Goal: Feedback & Contribution: Leave review/rating

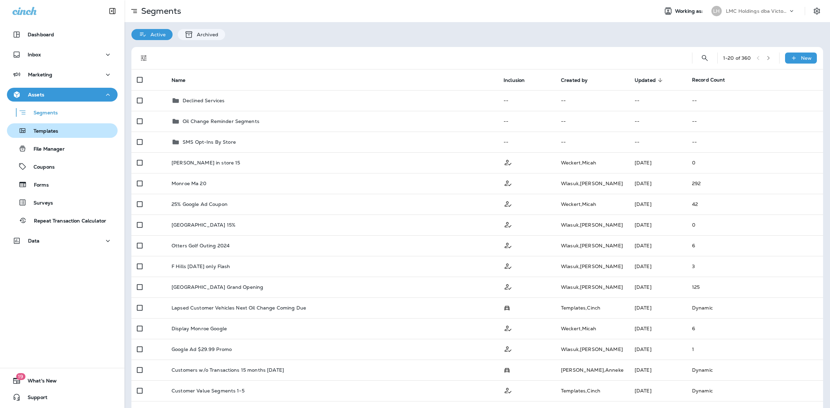
click at [76, 127] on div "Templates" at bounding box center [62, 130] width 105 height 10
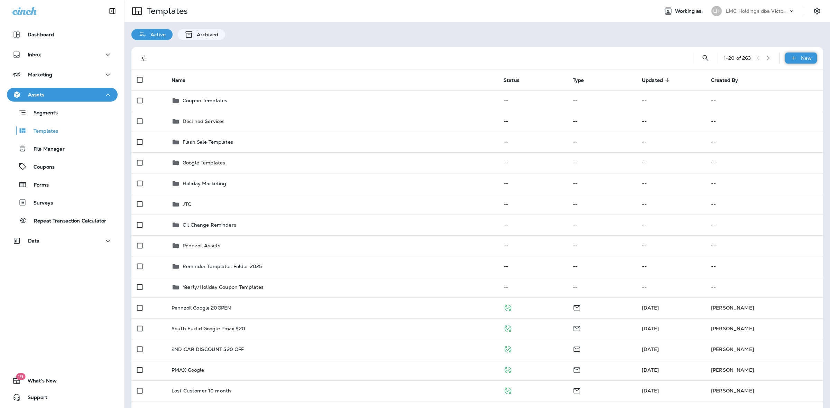
click at [801, 60] on p "New" at bounding box center [806, 58] width 11 height 6
click at [792, 75] on li "New Template" at bounding box center [796, 76] width 58 height 17
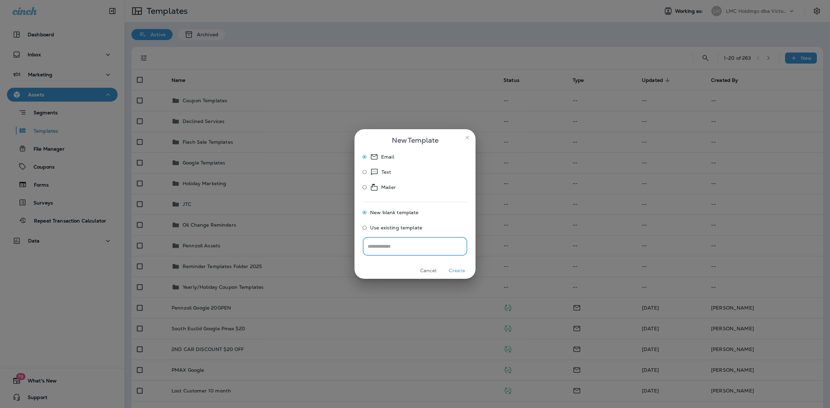
click at [454, 268] on button "Create" at bounding box center [457, 270] width 26 height 11
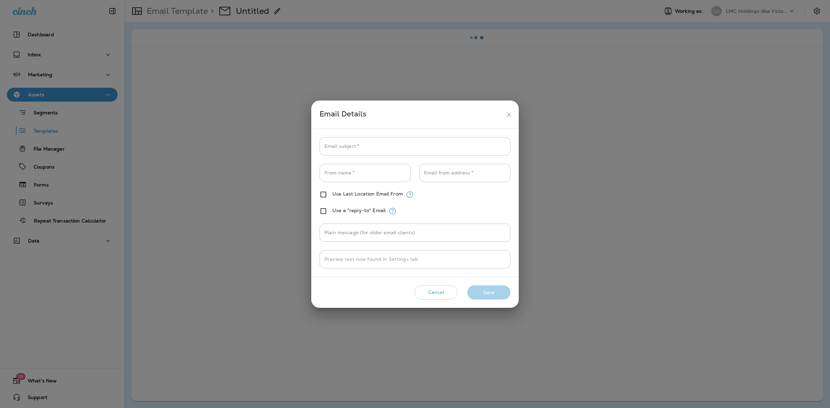
type input "**********"
click at [377, 148] on input "Email subject   *" at bounding box center [414, 146] width 191 height 18
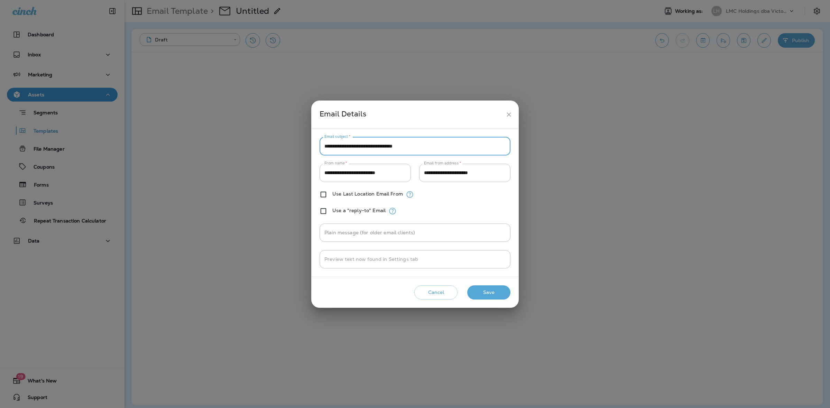
type input "**********"
click at [489, 289] on button "Save" at bounding box center [488, 293] width 43 height 14
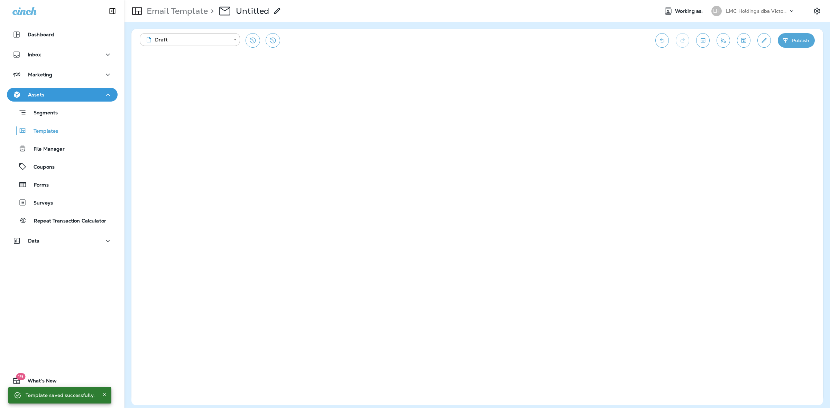
click at [653, 40] on div "**********" at bounding box center [476, 40] width 691 height 23
click at [661, 40] on icon "Undo" at bounding box center [661, 40] width 7 height 7
click at [658, 41] on icon "Undo" at bounding box center [661, 40] width 7 height 7
click at [656, 42] on button "Undo" at bounding box center [661, 40] width 13 height 15
click at [85, 271] on div "Dashboard Inbox Marketing Assets Segments Templates File Manager Coupons Forms …" at bounding box center [62, 204] width 124 height 408
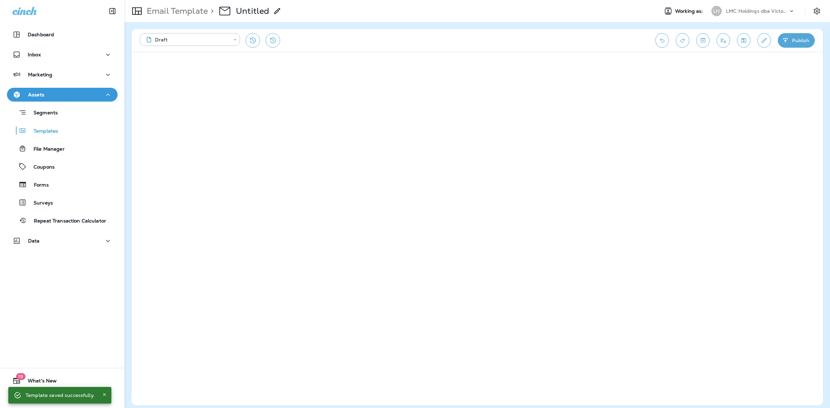
click at [569, 43] on div "**********" at bounding box center [394, 40] width 508 height 15
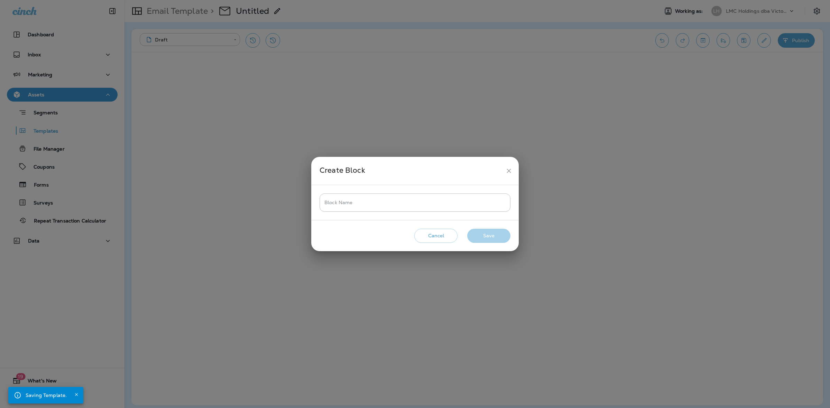
click at [444, 237] on button "Cancel" at bounding box center [435, 236] width 43 height 14
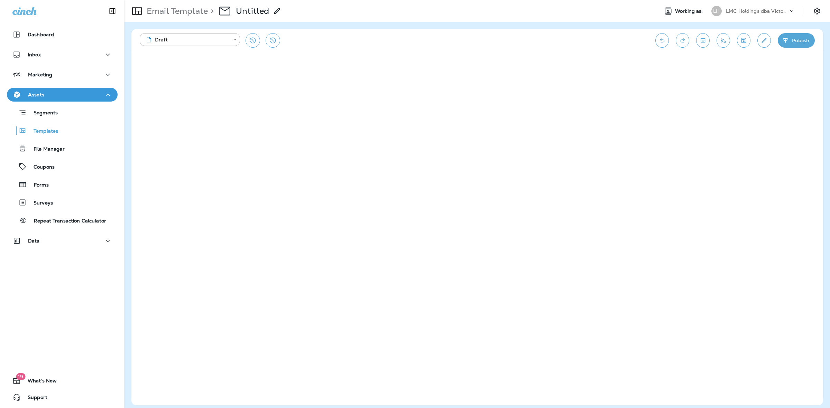
click at [403, 45] on div "**********" at bounding box center [394, 40] width 508 height 15
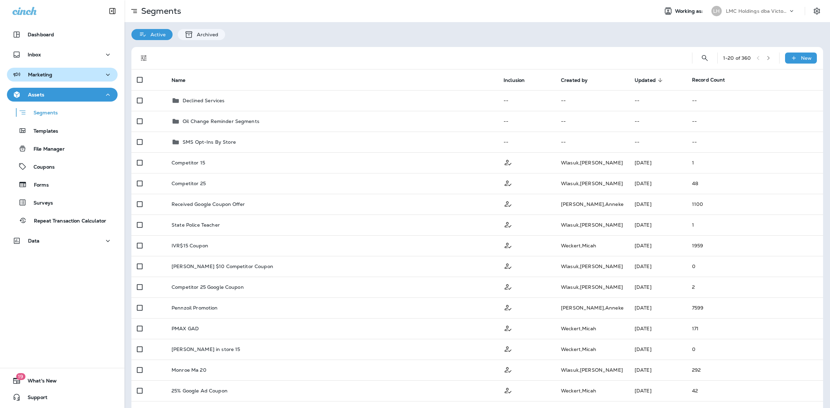
click at [72, 75] on div "Marketing" at bounding box center [62, 75] width 100 height 9
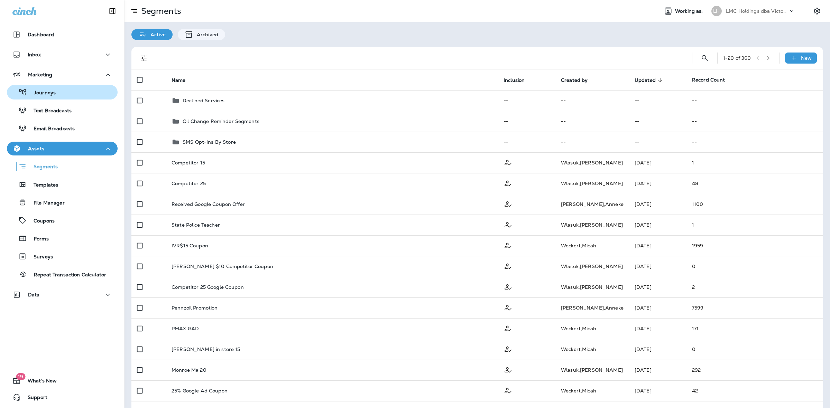
click at [67, 97] on div "Journeys" at bounding box center [62, 92] width 105 height 10
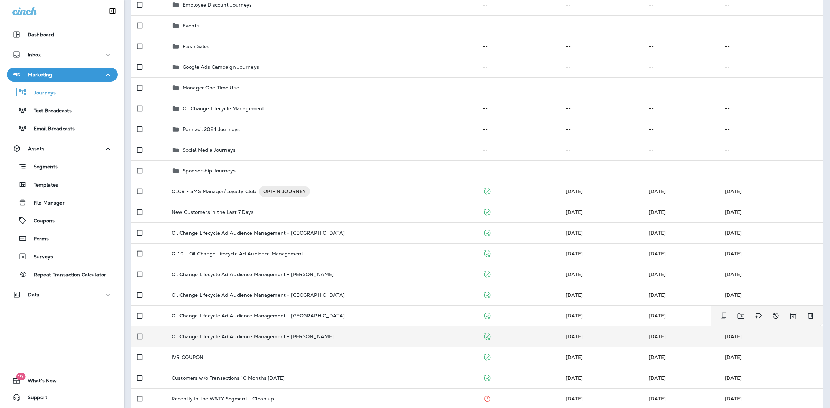
scroll to position [216, 0]
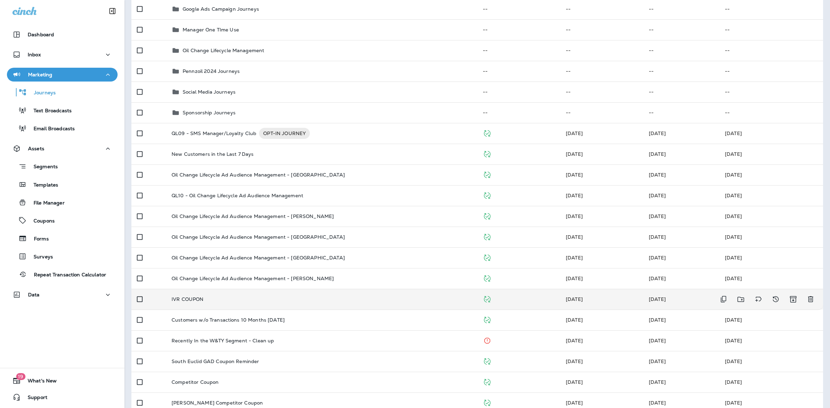
click at [310, 292] on td "IVR COUPON" at bounding box center [321, 299] width 311 height 21
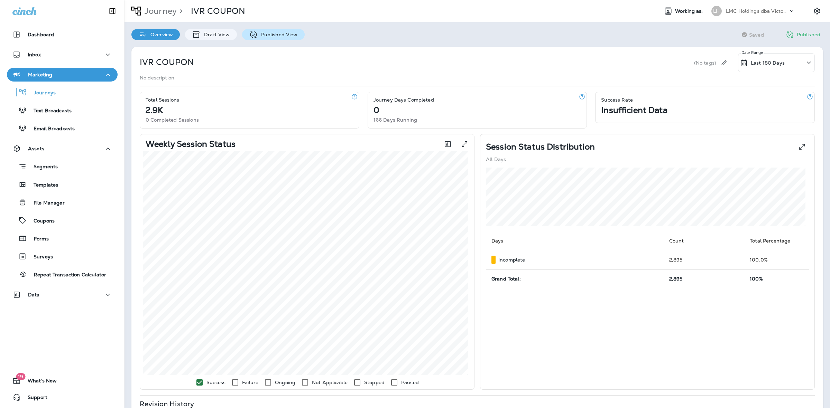
click at [278, 39] on div "Published View" at bounding box center [273, 34] width 63 height 11
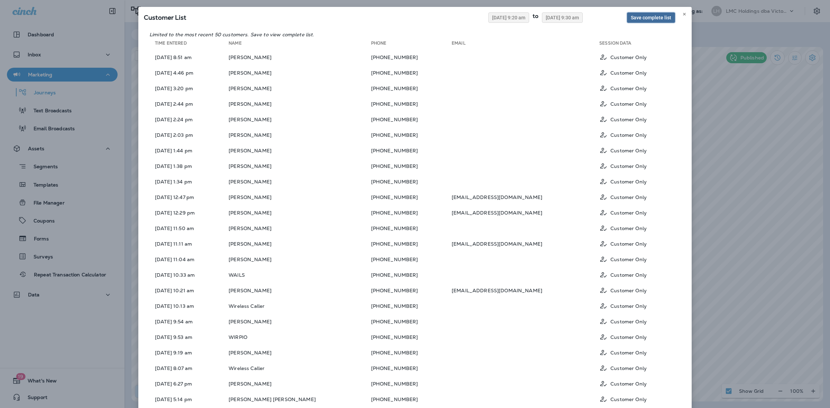
click at [645, 14] on button "Save complete list" at bounding box center [651, 17] width 48 height 10
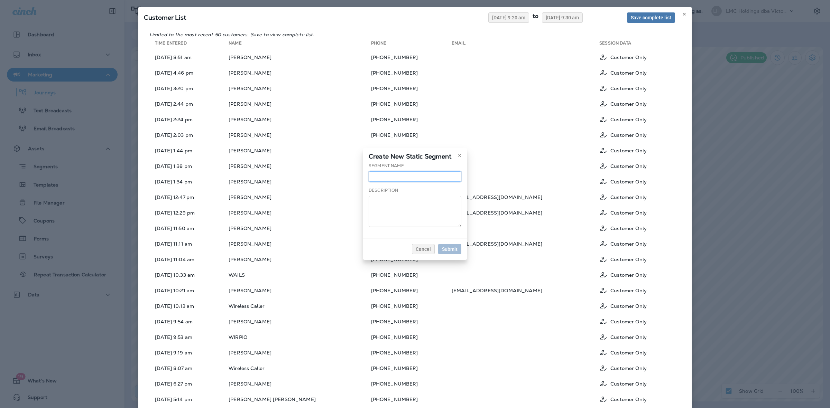
click at [417, 173] on input "text" at bounding box center [414, 176] width 93 height 10
type input "**********"
click at [455, 250] on span "Submit" at bounding box center [450, 249] width 16 height 5
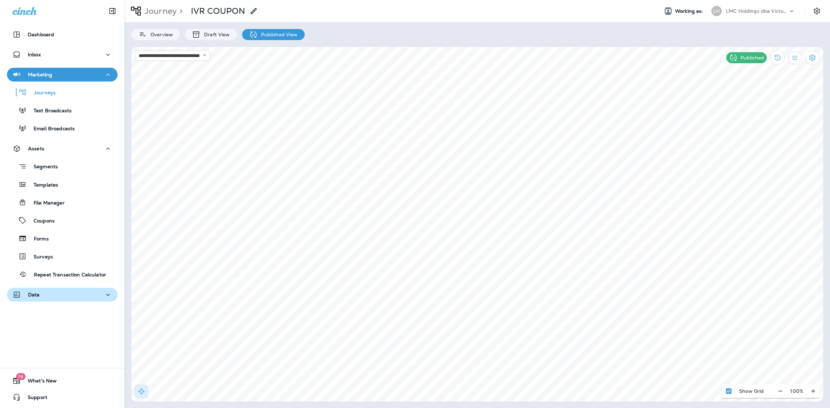
click at [52, 294] on div "Data" at bounding box center [62, 295] width 100 height 9
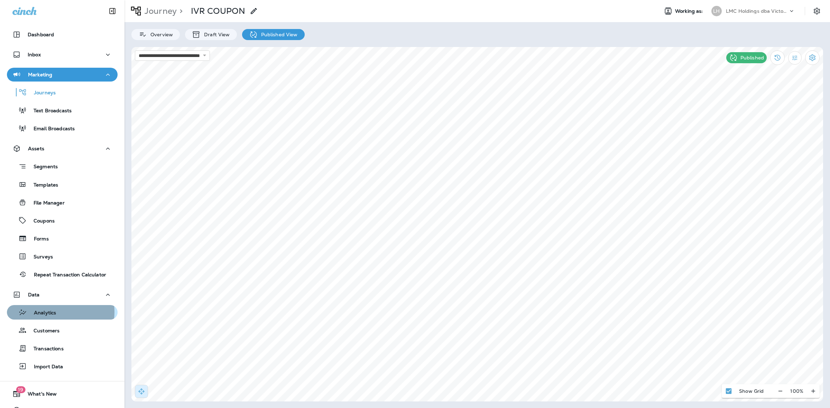
click at [55, 312] on p "Analytics" at bounding box center [41, 313] width 29 height 7
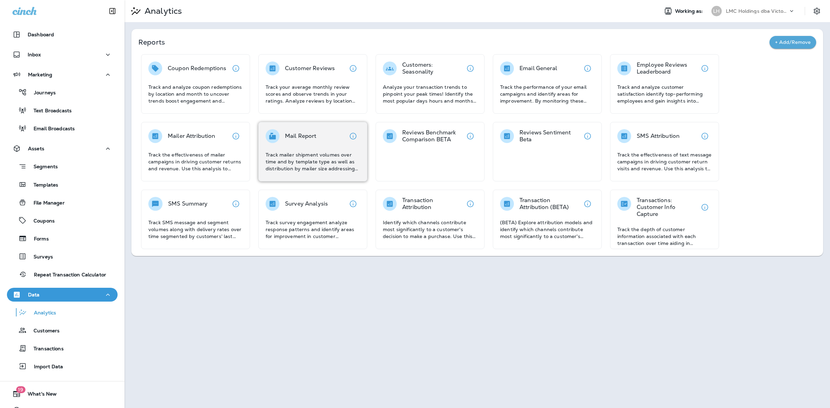
click at [302, 162] on p "Track mailer shipment volumes over time and by template type as well as distrib…" at bounding box center [312, 161] width 94 height 21
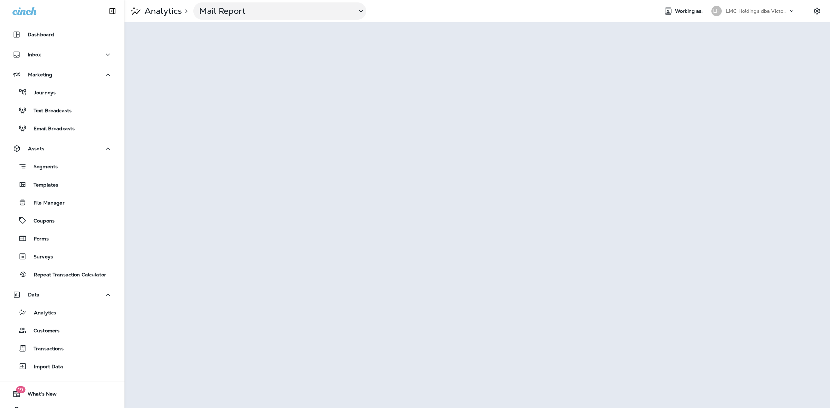
click at [162, 13] on p "Analytics" at bounding box center [162, 11] width 40 height 10
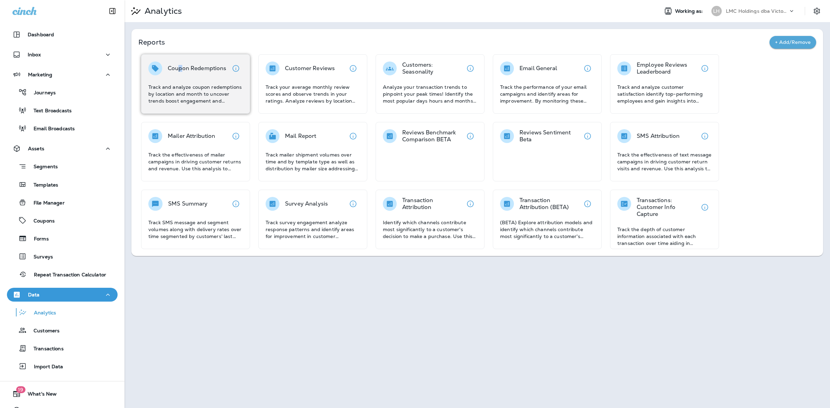
click at [181, 76] on div "Coupon Redemptions Track and analyze coupon redemptions by location and month t…" at bounding box center [195, 83] width 94 height 43
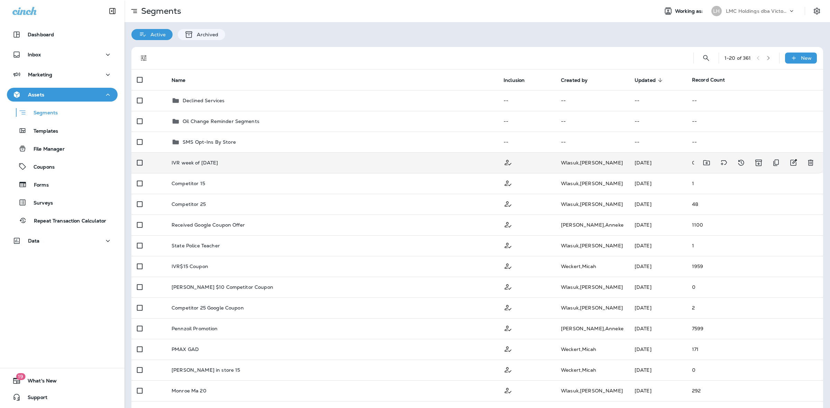
click at [310, 166] on td "IVR week of [DATE]" at bounding box center [332, 162] width 332 height 21
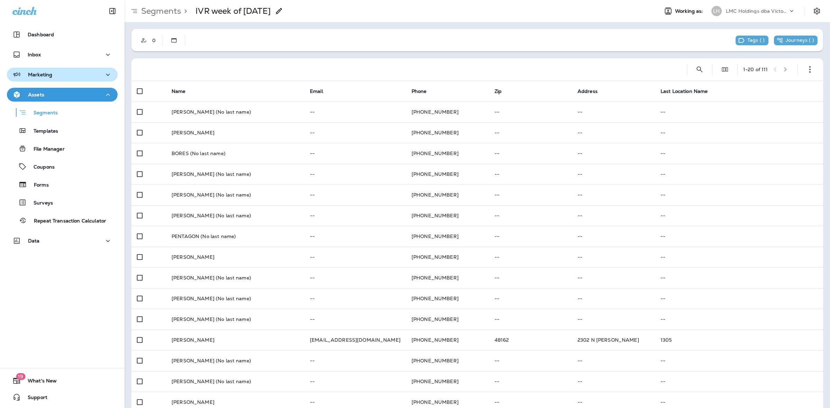
click at [80, 71] on div "Marketing" at bounding box center [62, 75] width 100 height 9
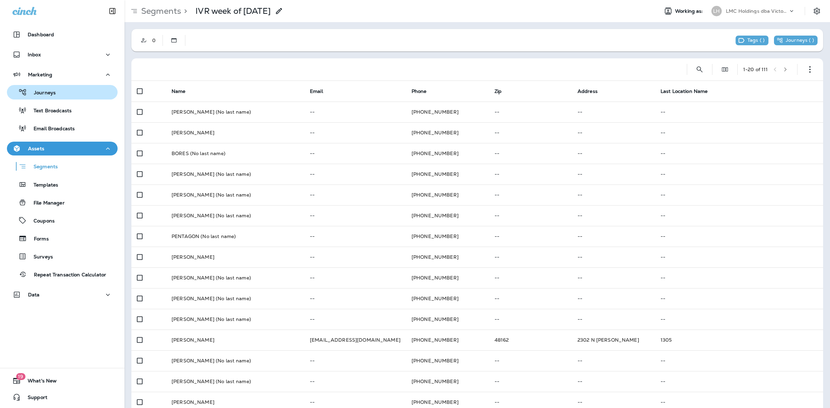
click at [72, 90] on div "Journeys" at bounding box center [62, 92] width 105 height 10
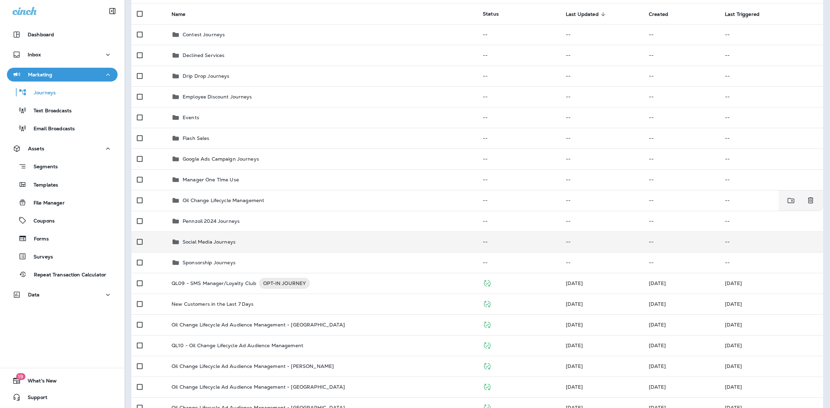
scroll to position [86, 0]
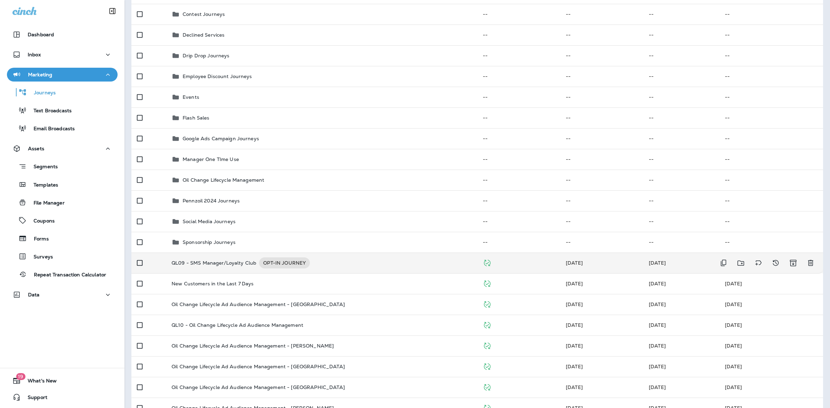
click at [231, 260] on p "QL09 - SMS Manager/Loyalty Club" at bounding box center [213, 263] width 85 height 11
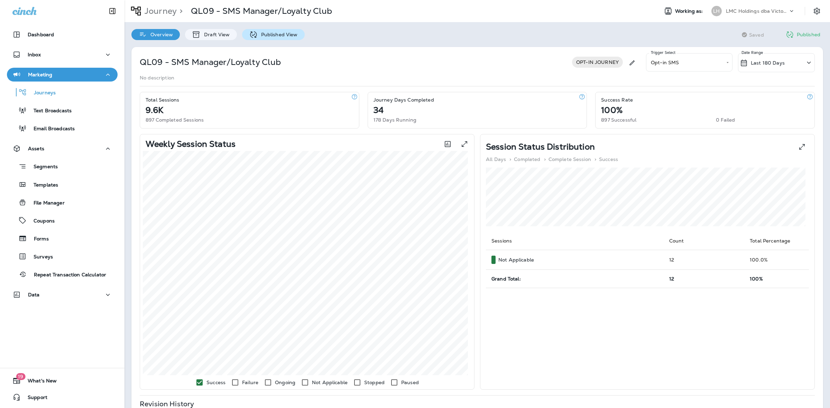
click at [277, 34] on p "Published View" at bounding box center [278, 35] width 40 height 6
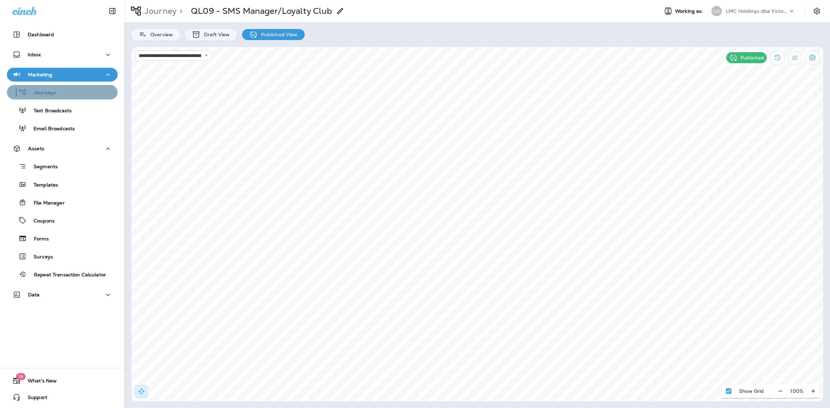
click at [63, 93] on div "Journeys" at bounding box center [62, 92] width 105 height 10
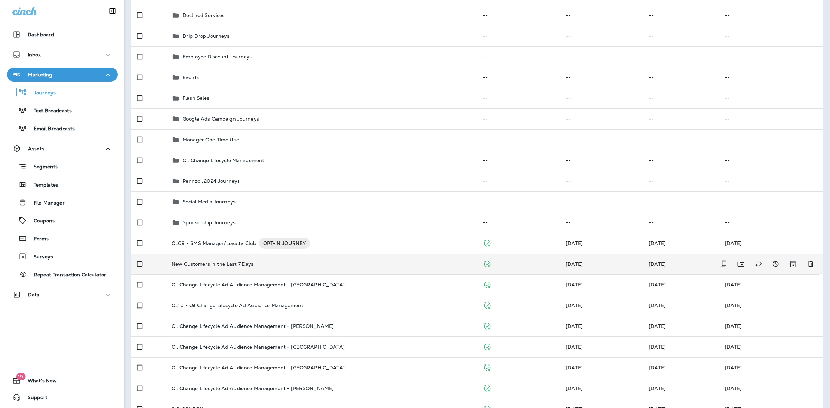
scroll to position [93, 0]
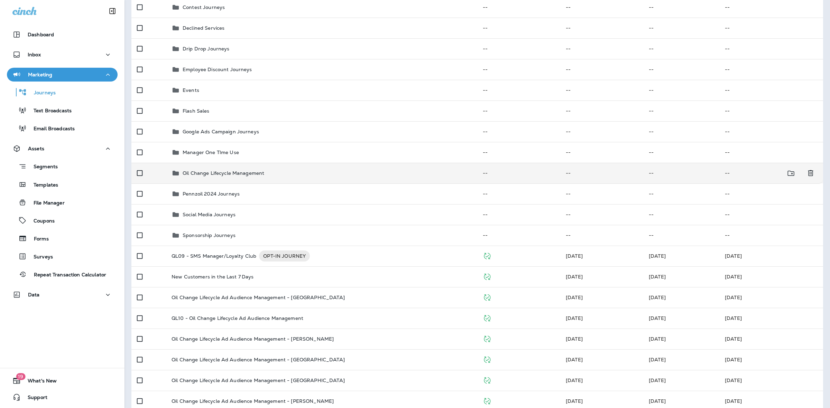
click at [292, 170] on div "Oil Change Lifecycle Management" at bounding box center [321, 173] width 300 height 8
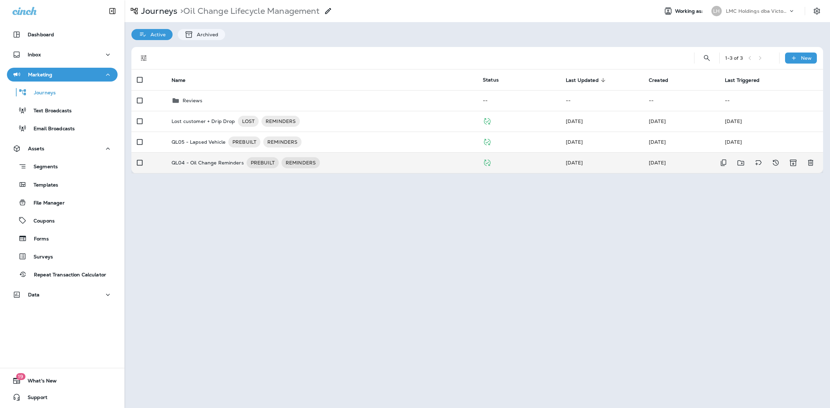
click at [368, 158] on div "QL04 - Oil Change Reminders PREBUILT REMINDERS" at bounding box center [321, 162] width 300 height 11
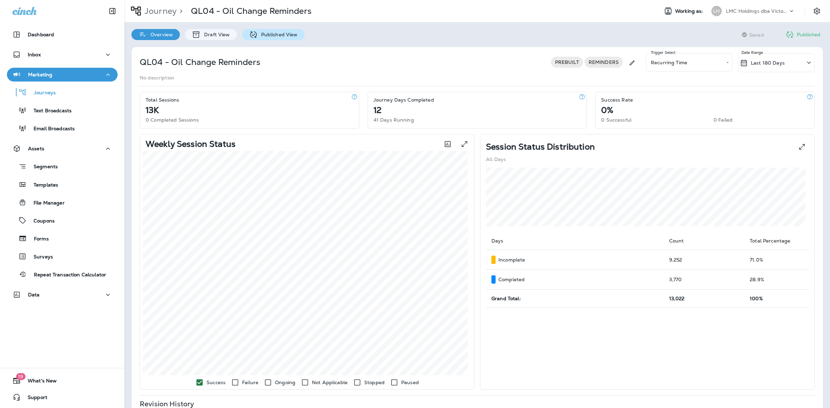
click at [279, 35] on p "Published View" at bounding box center [278, 35] width 40 height 6
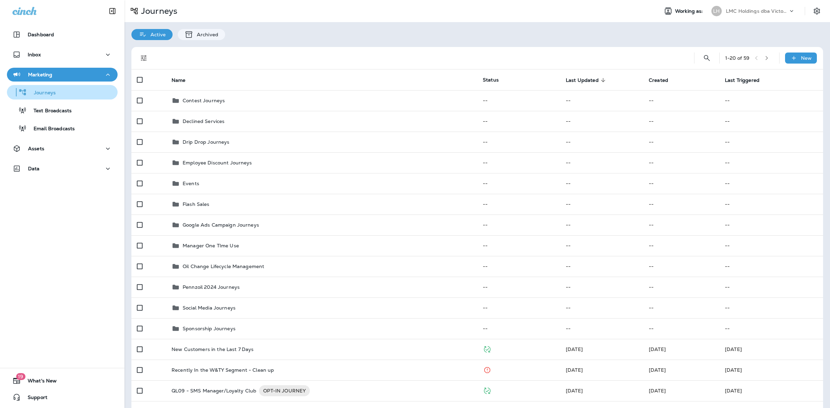
click at [71, 91] on div "Journeys" at bounding box center [62, 92] width 105 height 10
click at [80, 116] on button "Text Broadcasts" at bounding box center [62, 110] width 111 height 15
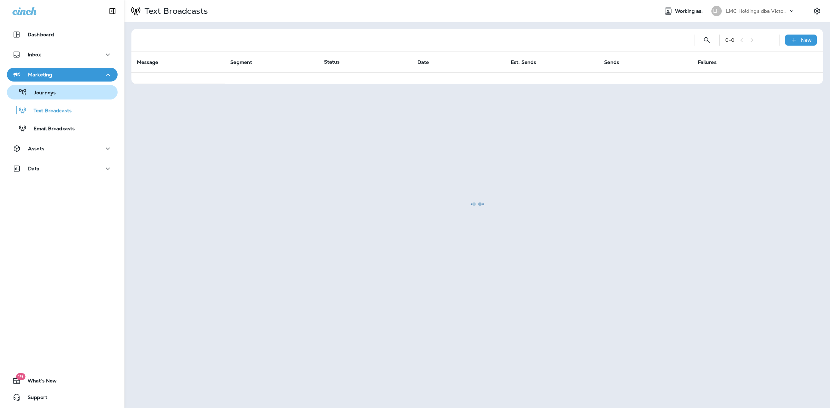
click at [72, 98] on button "Journeys" at bounding box center [62, 92] width 111 height 15
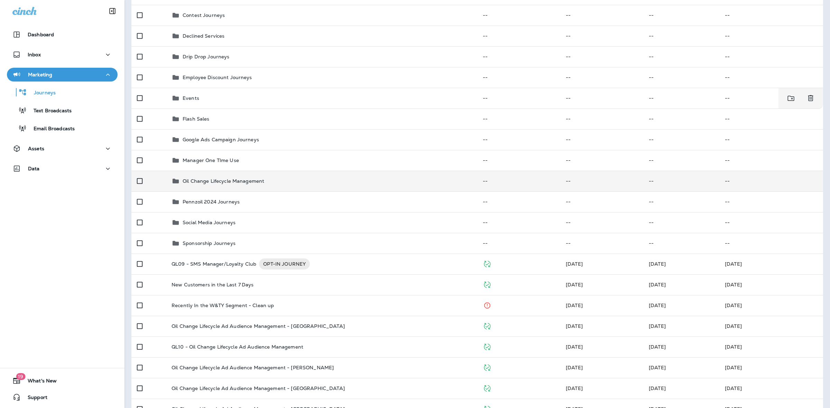
scroll to position [86, 0]
click at [225, 183] on div "Oil Change Lifecycle Management" at bounding box center [224, 180] width 82 height 8
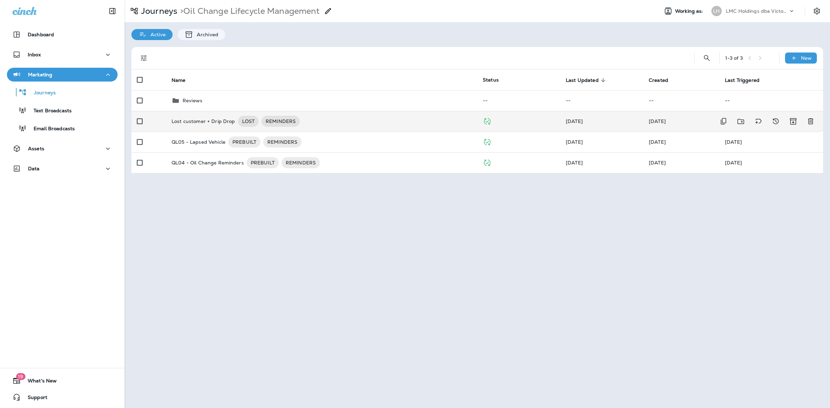
click at [215, 120] on p "Lost customer + Drip Drop" at bounding box center [203, 121] width 64 height 11
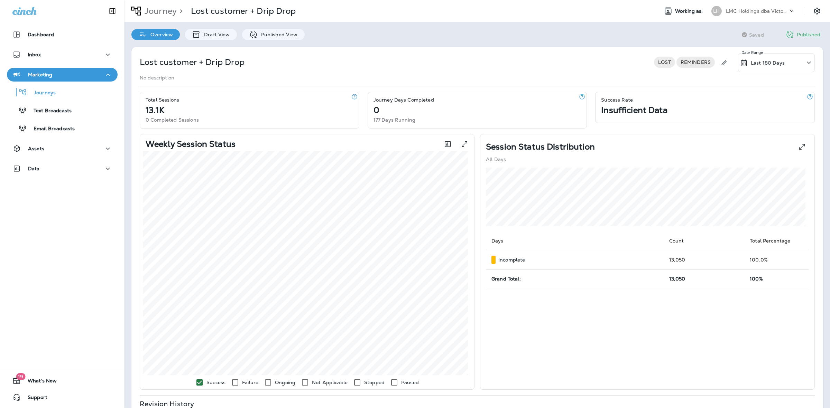
click at [770, 65] on p "Last 180 Days" at bounding box center [767, 63] width 34 height 6
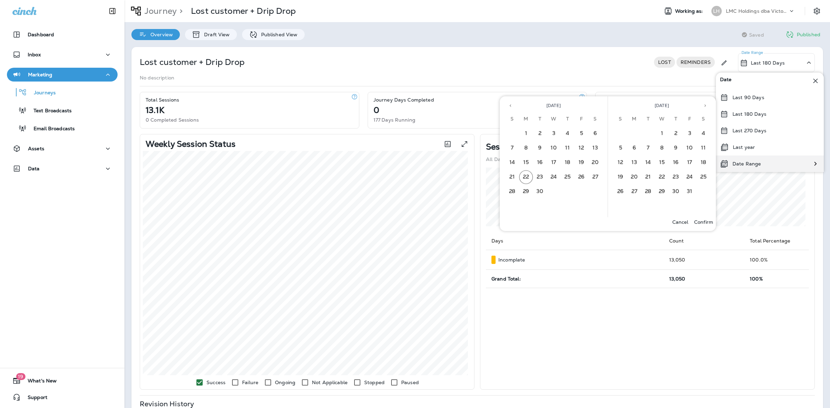
click at [758, 158] on div "Date Range" at bounding box center [740, 164] width 49 height 17
click at [530, 160] on button "15" at bounding box center [526, 163] width 14 height 14
click at [592, 160] on button "20" at bounding box center [595, 163] width 14 height 14
click at [695, 218] on button "Confirm" at bounding box center [703, 222] width 25 height 10
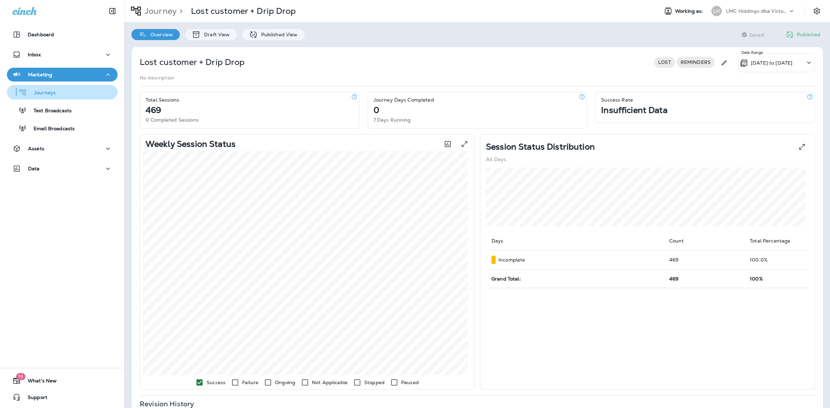
click at [68, 95] on div "Journeys" at bounding box center [62, 92] width 105 height 10
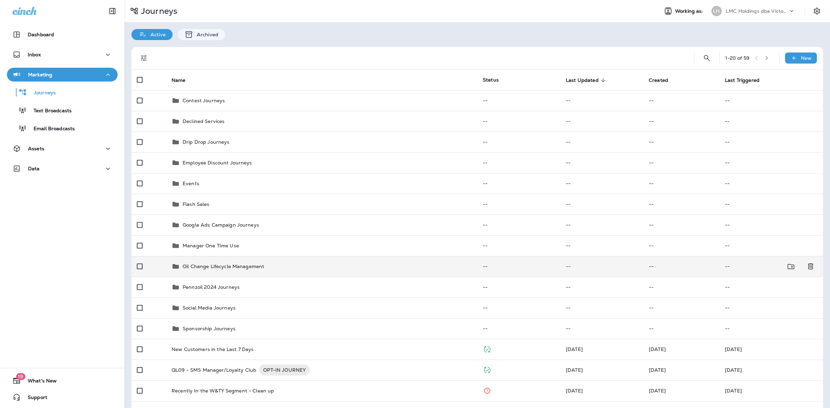
click at [284, 272] on td "Oil Change Lifecycle Management" at bounding box center [321, 266] width 311 height 21
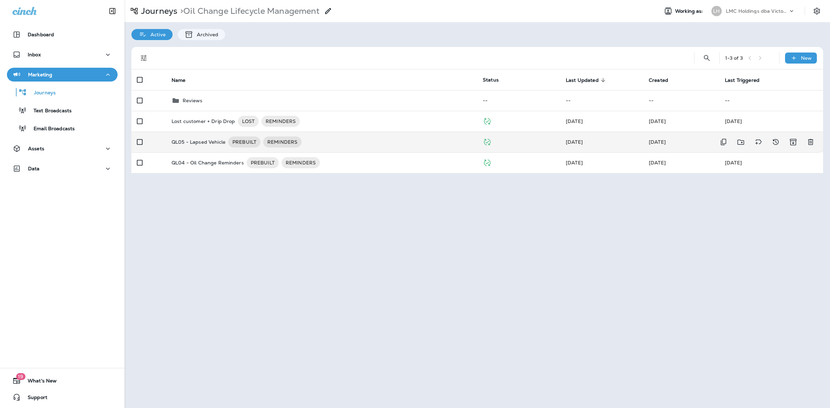
click at [354, 143] on div "QL05 - Lapsed Vehicle PREBUILT REMINDERS" at bounding box center [321, 142] width 300 height 11
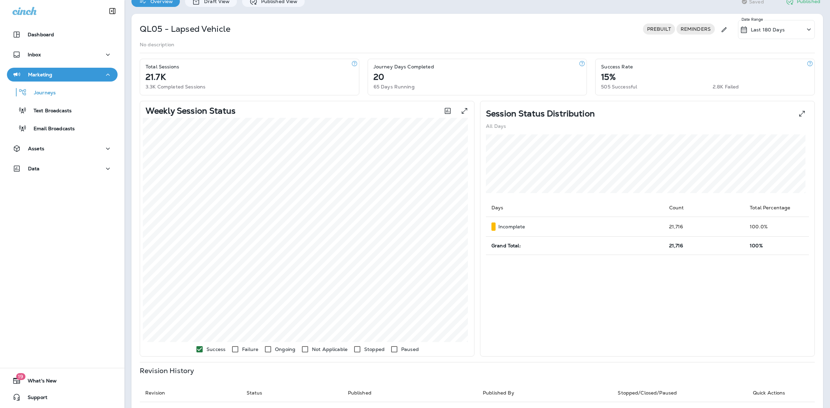
scroll to position [14, 0]
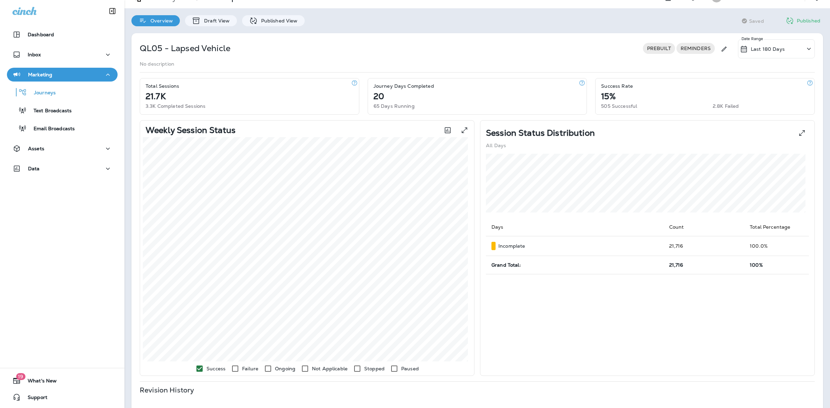
click at [773, 47] on p "Last 180 Days" at bounding box center [767, 49] width 34 height 6
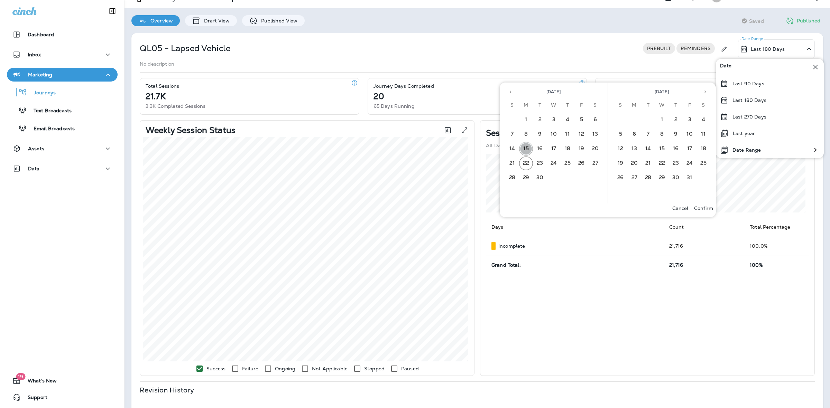
click at [526, 146] on button "15" at bounding box center [526, 149] width 14 height 14
click at [597, 146] on button "20" at bounding box center [595, 149] width 14 height 14
click at [697, 204] on button "Confirm" at bounding box center [703, 209] width 25 height 10
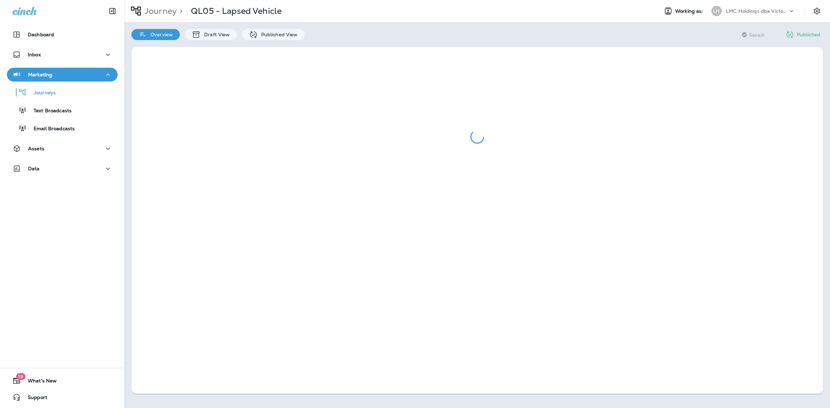
scroll to position [0, 0]
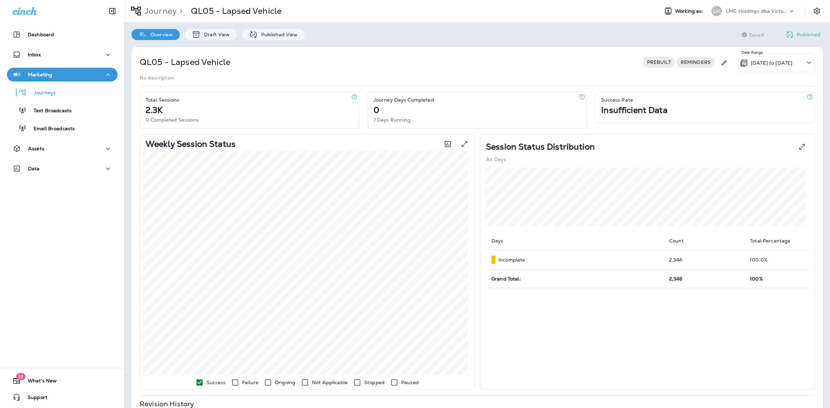
click at [641, 108] on p "Insufficient Data" at bounding box center [634, 111] width 66 height 6
click at [495, 117] on div "7 Days Running" at bounding box center [479, 119] width 213 height 7
click at [761, 63] on p "09/15/25 to 09/20/25" at bounding box center [770, 63] width 41 height 6
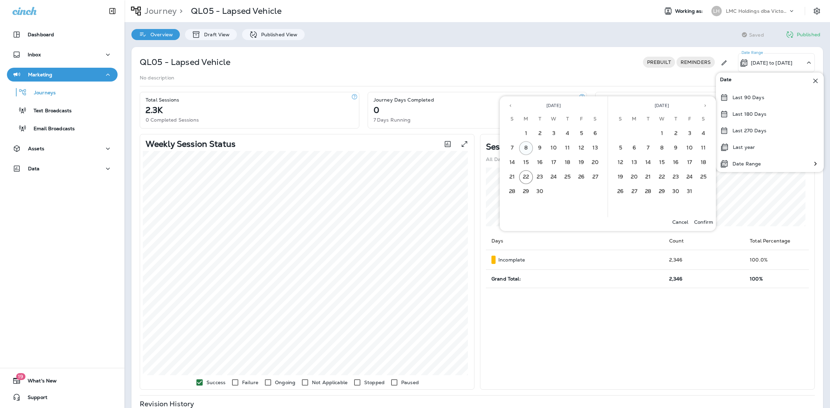
click at [532, 149] on button "8" at bounding box center [526, 148] width 14 height 14
click at [593, 149] on button "13" at bounding box center [595, 148] width 14 height 14
click at [708, 222] on p "Confirm" at bounding box center [703, 222] width 19 height 6
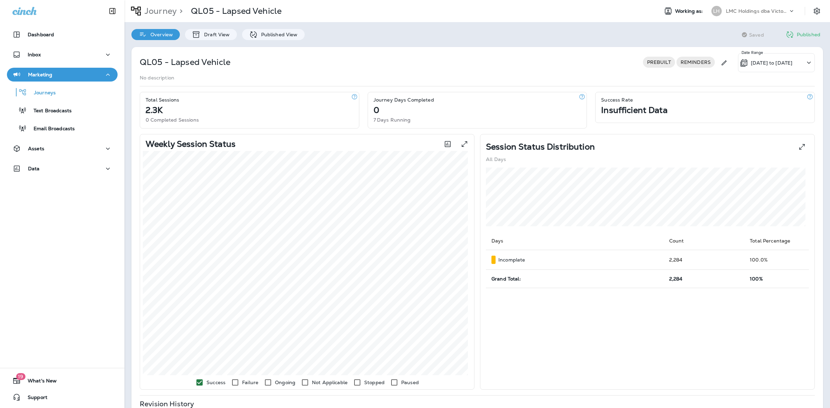
click at [658, 108] on p "Insufficient Data" at bounding box center [634, 111] width 66 height 6
click at [761, 60] on p "09/08/25 to 09/13/25" at bounding box center [770, 63] width 41 height 6
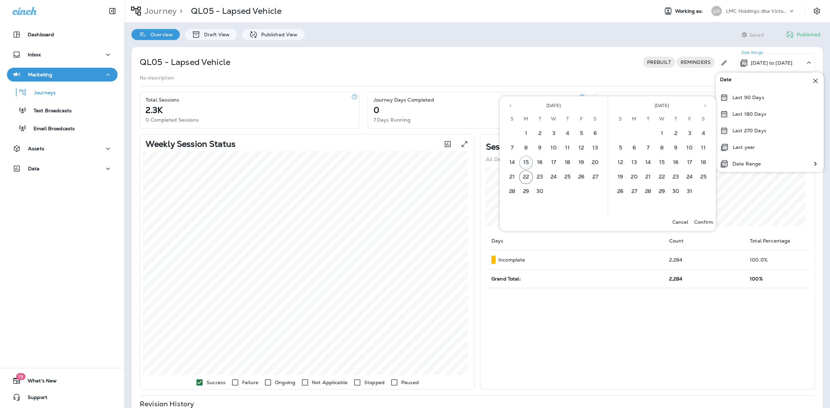
click at [526, 165] on button "15" at bounding box center [526, 163] width 14 height 14
click at [590, 159] on button "20" at bounding box center [595, 163] width 14 height 14
click at [704, 221] on p "Confirm" at bounding box center [703, 222] width 19 height 6
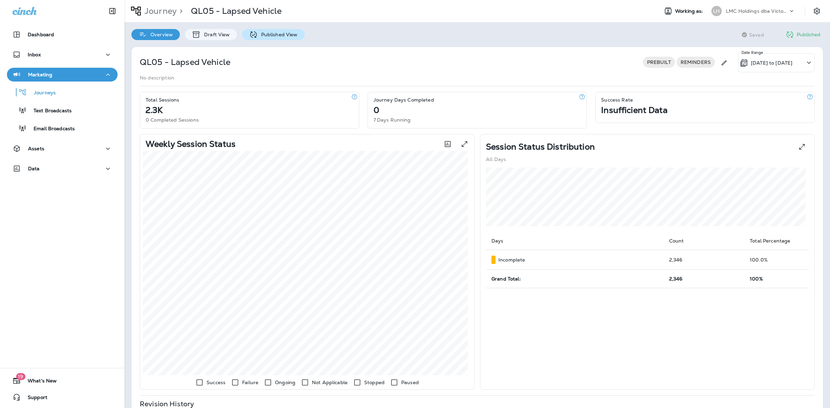
click at [264, 32] on p "Published View" at bounding box center [278, 35] width 40 height 6
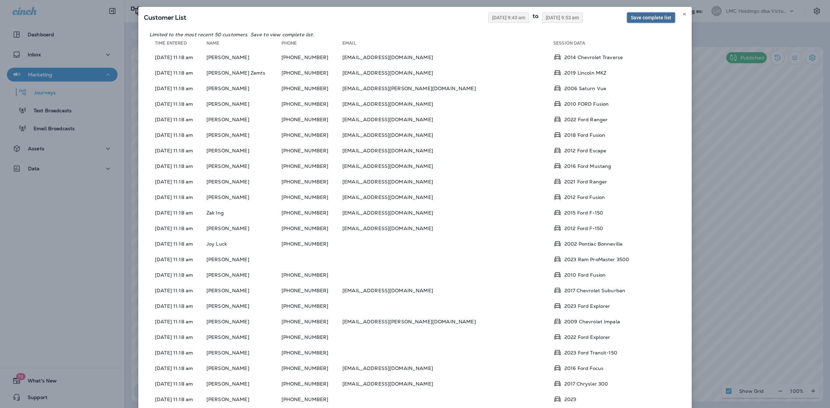
click at [638, 18] on span "Save complete list" at bounding box center [650, 17] width 40 height 5
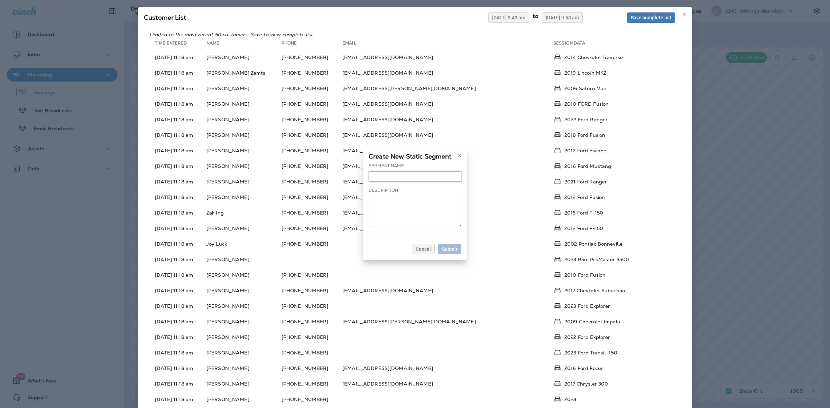
click at [420, 175] on input "text" at bounding box center [414, 176] width 93 height 10
type input "**********"
click at [450, 246] on button "Submit" at bounding box center [449, 249] width 23 height 10
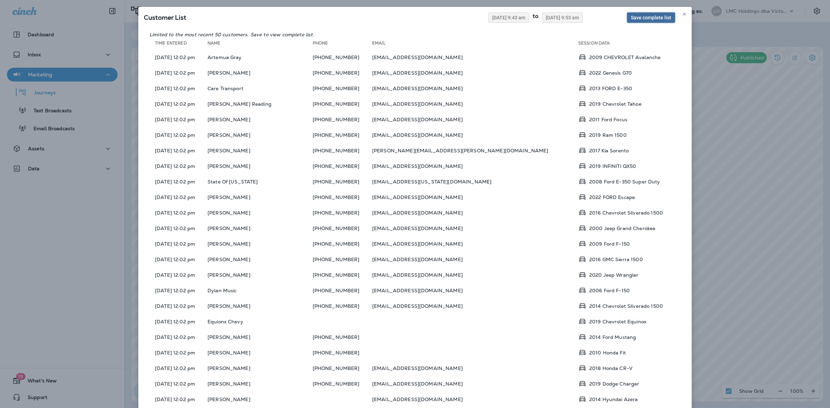
click at [637, 18] on span "Save complete list" at bounding box center [650, 17] width 40 height 5
click at [637, 18] on div "**********" at bounding box center [415, 169] width 830 height 408
click at [644, 15] on span "Save complete list" at bounding box center [650, 17] width 40 height 5
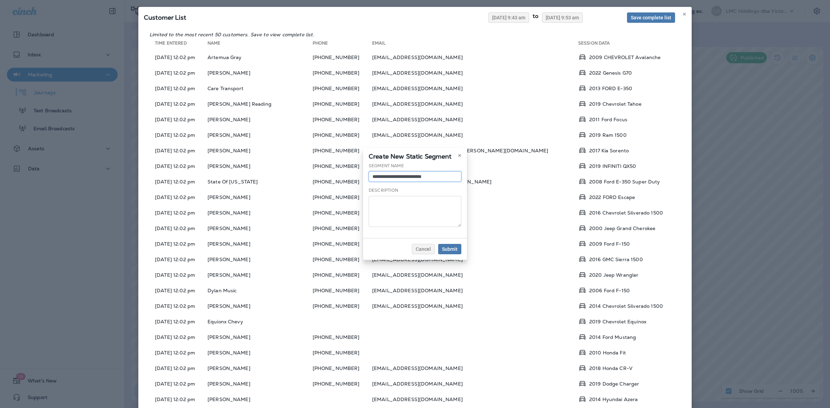
click at [441, 176] on input "**********" at bounding box center [414, 176] width 93 height 10
type input "**********"
click at [451, 247] on span "Submit" at bounding box center [450, 249] width 16 height 5
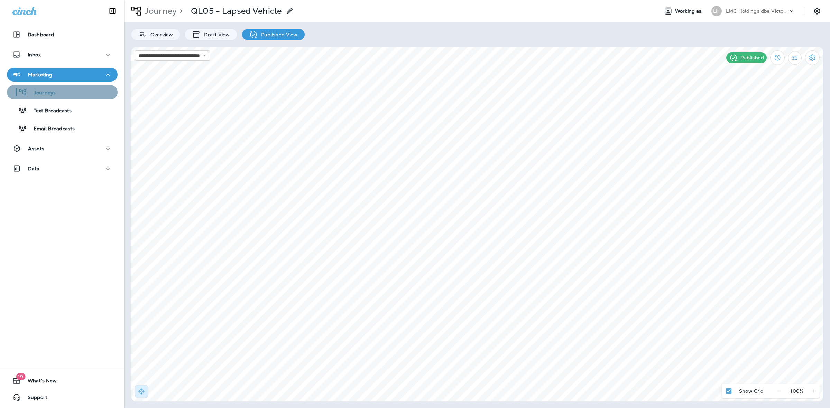
click at [75, 96] on div "Journeys" at bounding box center [62, 92] width 105 height 10
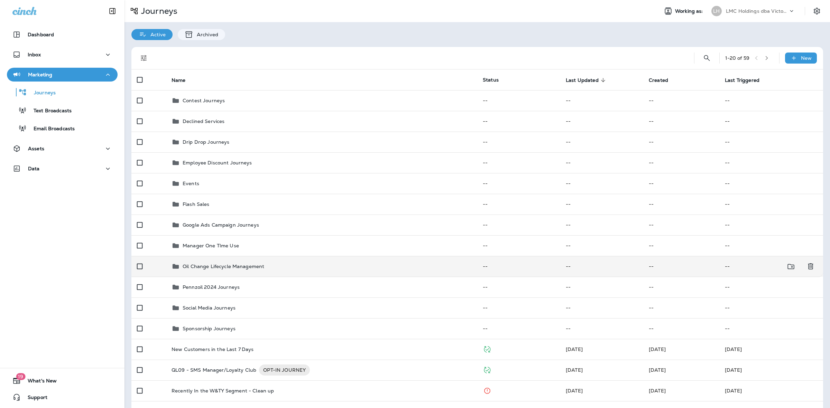
click at [246, 269] on p "Oil Change Lifecycle Management" at bounding box center [224, 267] width 82 height 6
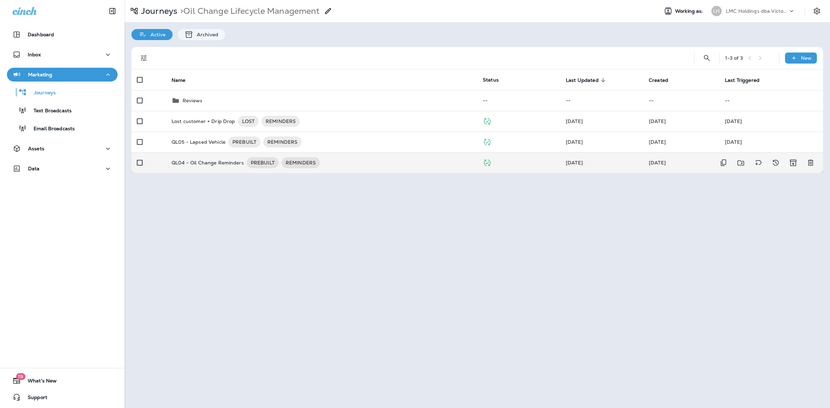
click at [374, 163] on div "QL04 - Oil Change Reminders PREBUILT REMINDERS" at bounding box center [321, 162] width 300 height 11
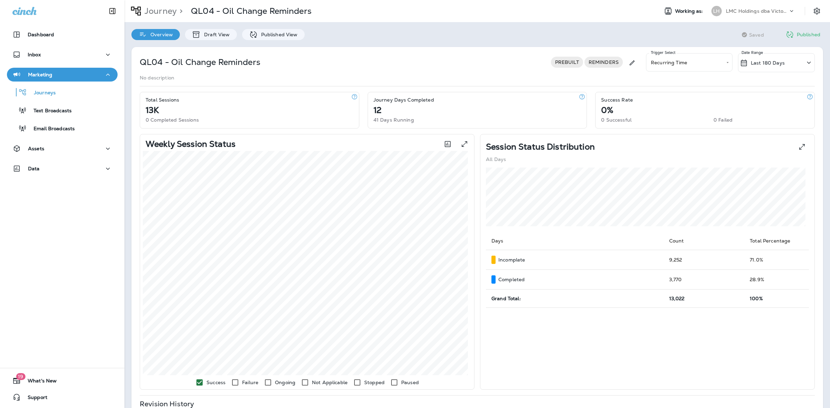
click at [766, 63] on p "Last 180 Days" at bounding box center [767, 63] width 34 height 6
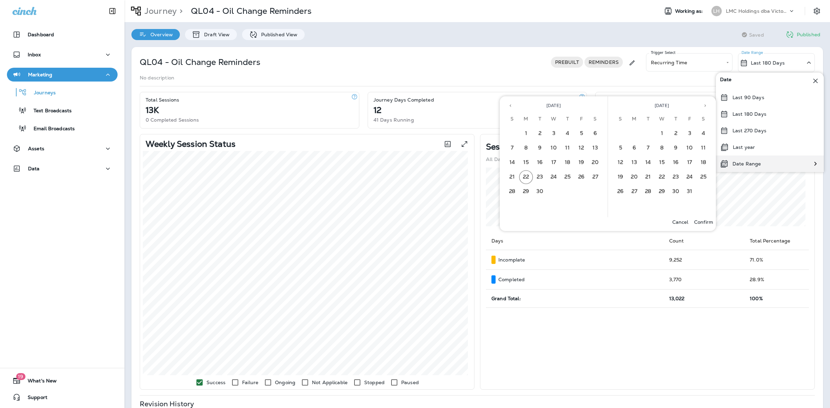
click at [750, 161] on p "Date Range" at bounding box center [746, 164] width 28 height 6
click at [526, 162] on button "15" at bounding box center [526, 163] width 14 height 14
click at [594, 160] on button "20" at bounding box center [595, 163] width 14 height 14
click at [703, 220] on p "Confirm" at bounding box center [703, 222] width 19 height 6
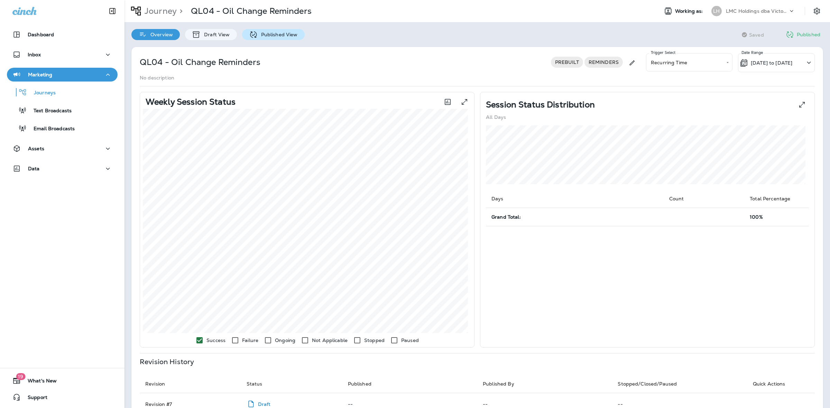
click at [277, 35] on p "Published View" at bounding box center [278, 35] width 40 height 6
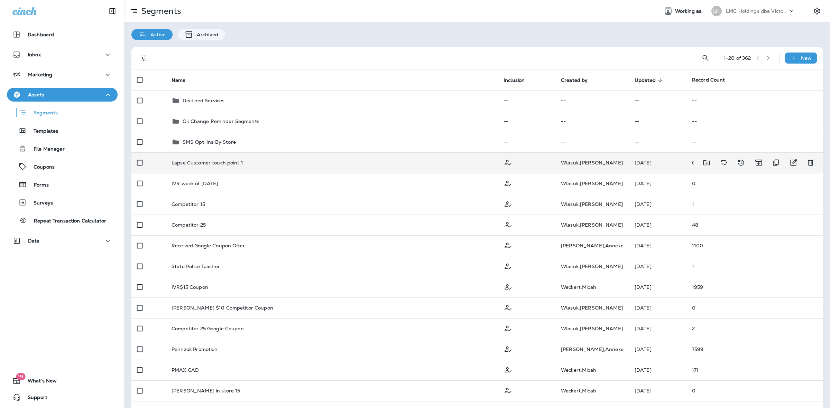
click at [320, 167] on td "Lapse Customer touch point 1" at bounding box center [332, 162] width 332 height 21
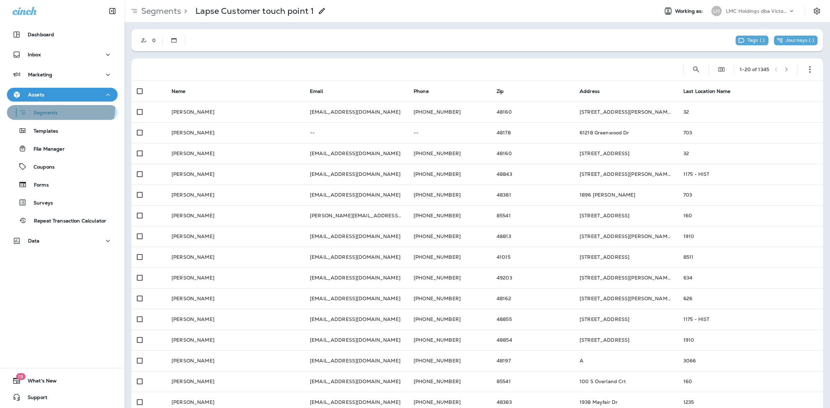
click at [60, 108] on div "Segments" at bounding box center [62, 112] width 105 height 11
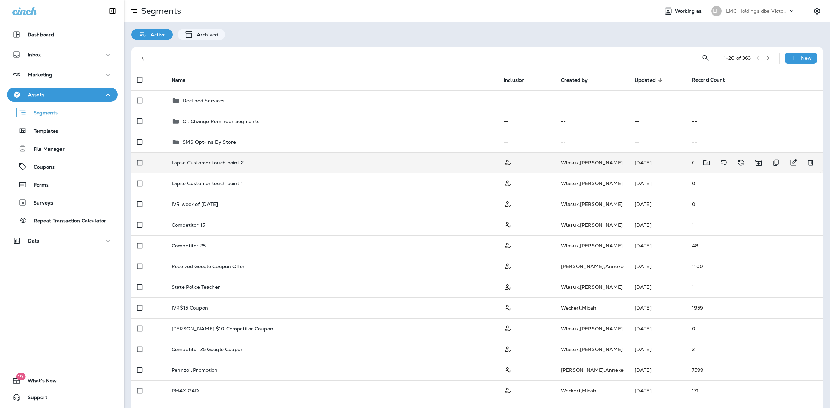
click at [407, 158] on td "Lapse Customer touch point 2" at bounding box center [332, 162] width 332 height 21
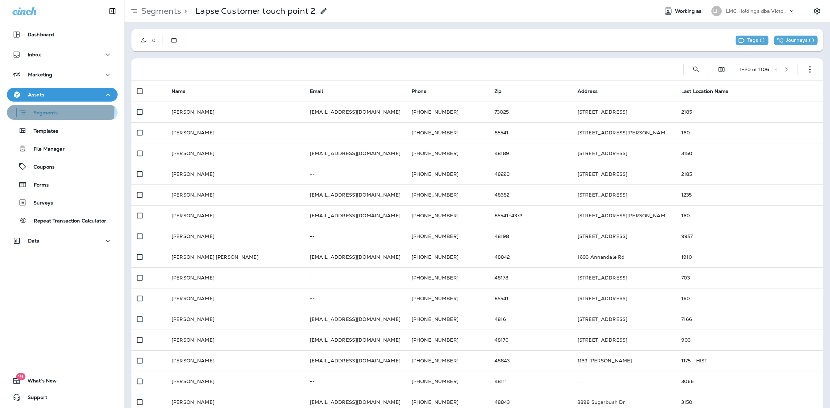
click at [47, 110] on p "Segments" at bounding box center [42, 113] width 31 height 7
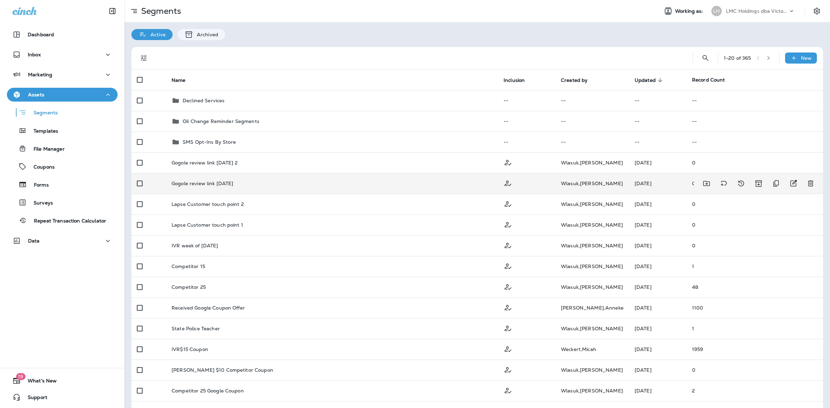
click at [652, 183] on td "[DATE]" at bounding box center [657, 183] width 57 height 21
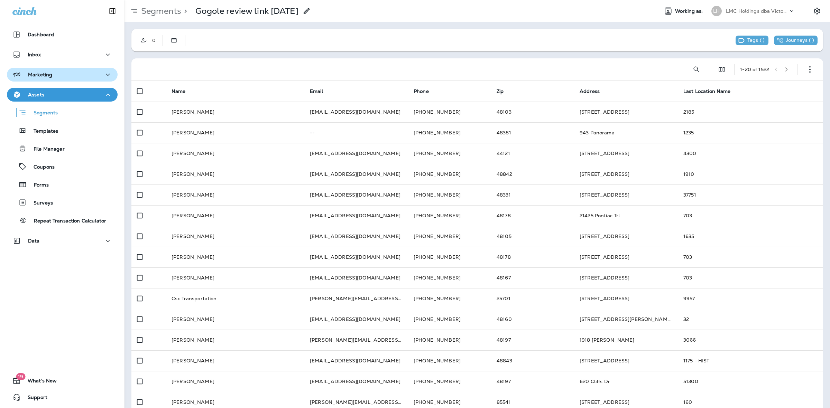
click at [80, 77] on div "Marketing" at bounding box center [62, 75] width 100 height 9
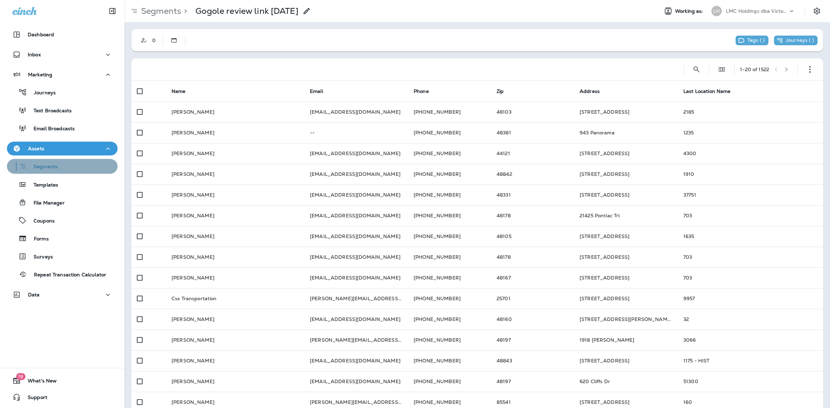
click at [72, 166] on div "Segments" at bounding box center [62, 166] width 105 height 11
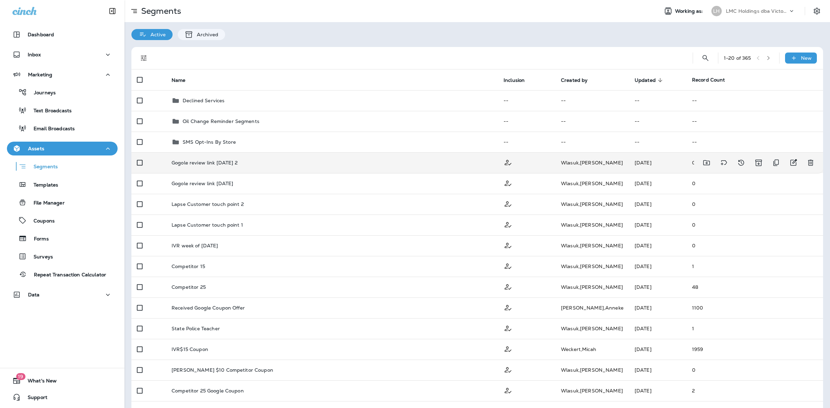
click at [251, 156] on td "Gogole review link 9/22/25 2" at bounding box center [332, 162] width 332 height 21
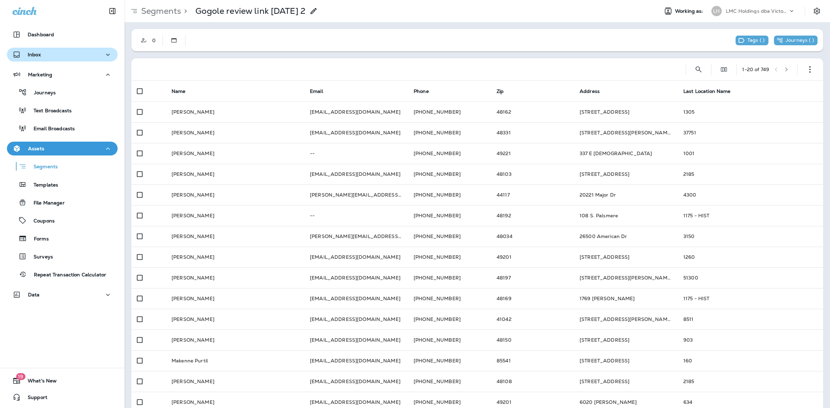
click at [77, 55] on div "Inbox" at bounding box center [62, 54] width 100 height 9
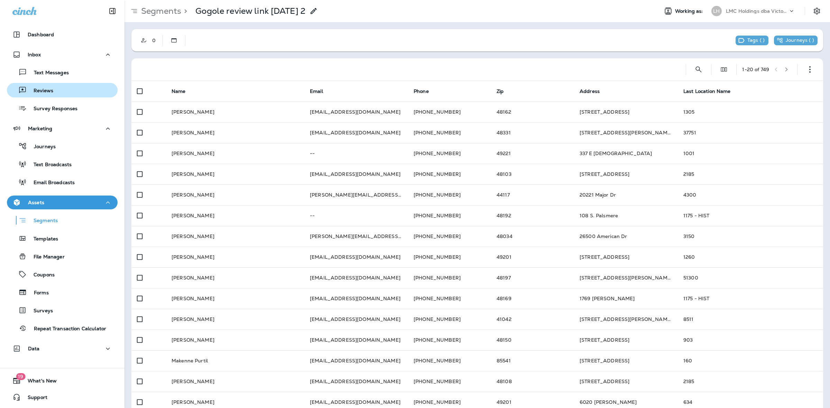
click at [60, 83] on button "Reviews" at bounding box center [62, 90] width 111 height 15
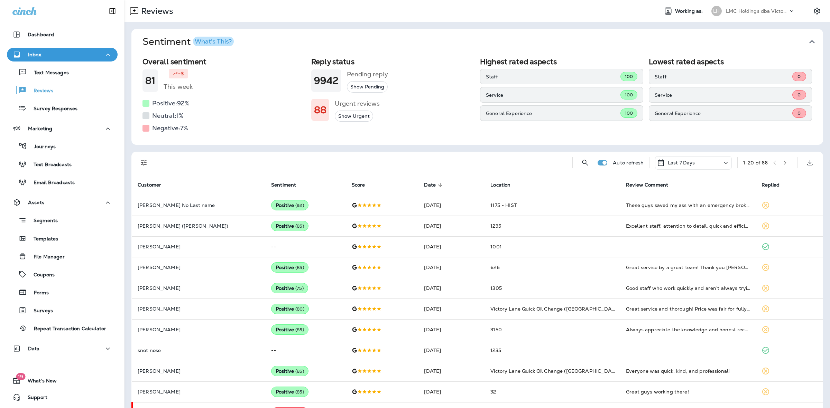
click at [704, 162] on div "Last 7 Days" at bounding box center [693, 162] width 77 height 13
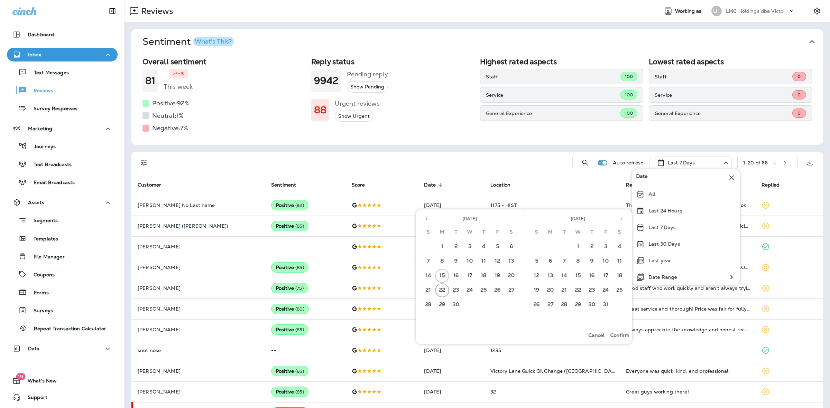
click at [439, 272] on button "15" at bounding box center [442, 276] width 14 height 14
click at [429, 283] on button "21" at bounding box center [428, 290] width 14 height 14
click at [447, 274] on button "15" at bounding box center [442, 276] width 14 height 14
click at [692, 273] on div "Date Range" at bounding box center [686, 277] width 108 height 17
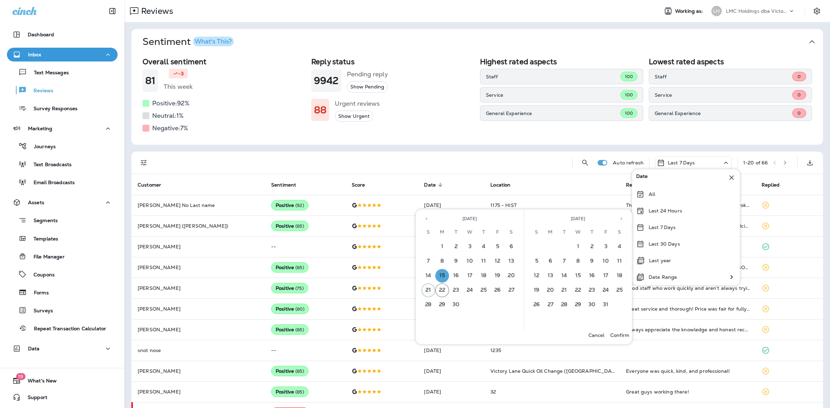
click at [431, 284] on button "21" at bounding box center [428, 290] width 14 height 14
click at [446, 274] on button "15" at bounding box center [442, 276] width 14 height 14
click at [430, 286] on button "21" at bounding box center [428, 290] width 14 height 14
click at [617, 331] on button "Confirm" at bounding box center [619, 335] width 25 height 10
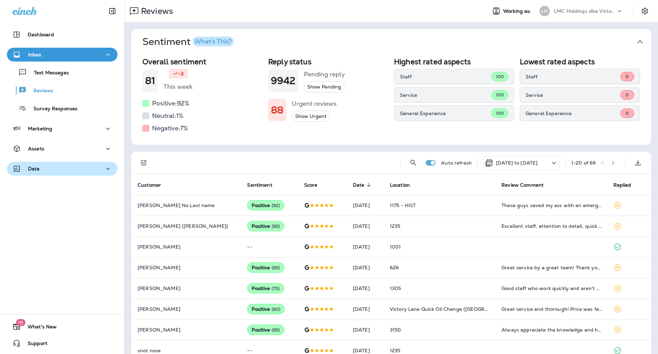
click at [60, 166] on div "Data" at bounding box center [62, 169] width 100 height 9
click at [63, 170] on div "Data" at bounding box center [62, 169] width 100 height 9
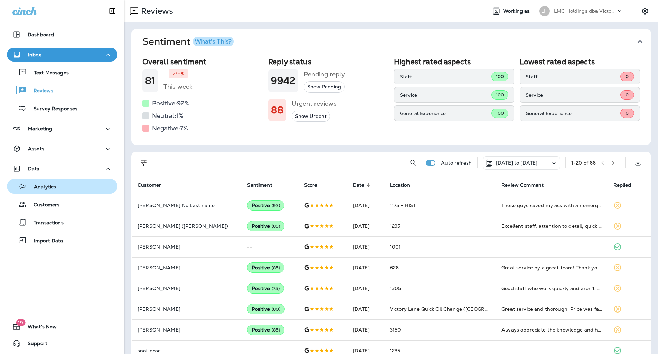
click at [59, 187] on div "Analytics" at bounding box center [62, 186] width 105 height 10
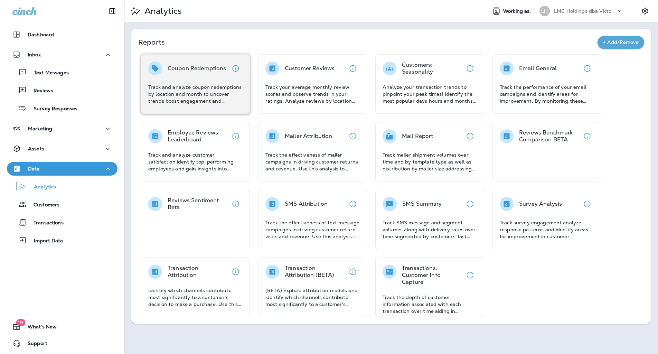
click at [211, 78] on div "Coupon Redemptions Track and analyze coupon redemptions by location and month t…" at bounding box center [195, 83] width 94 height 43
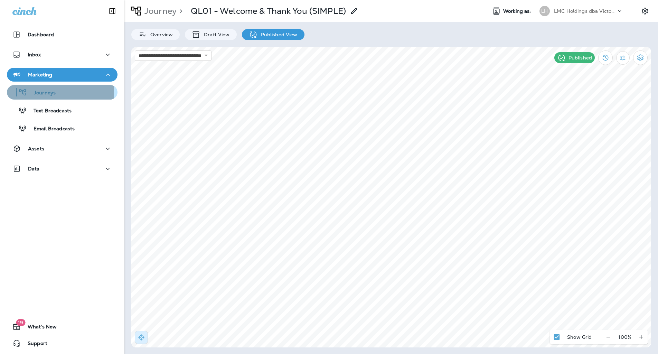
click at [59, 92] on div "Journeys" at bounding box center [62, 92] width 105 height 10
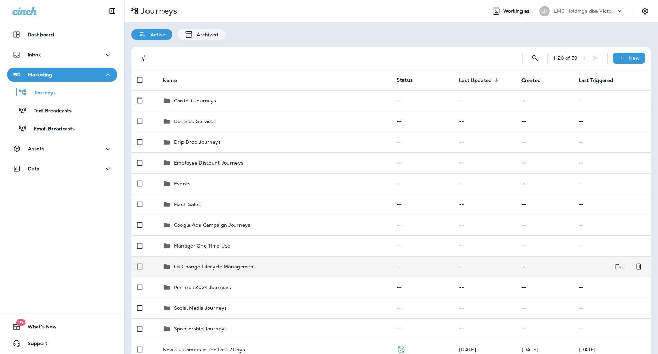
click at [256, 269] on div "Oil Change Lifecycle Management" at bounding box center [274, 266] width 223 height 8
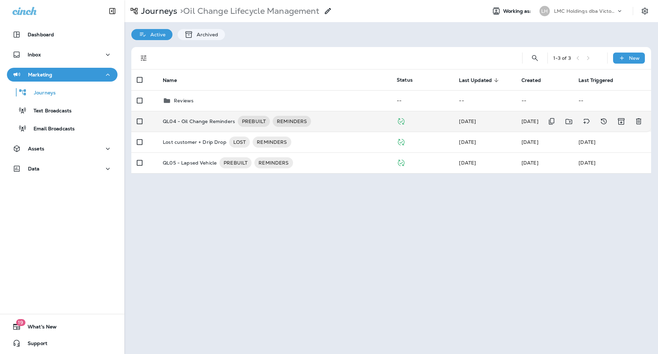
click at [341, 123] on div "QL04 - Oil Change Reminders PREBUILT REMINDERS" at bounding box center [274, 121] width 223 height 11
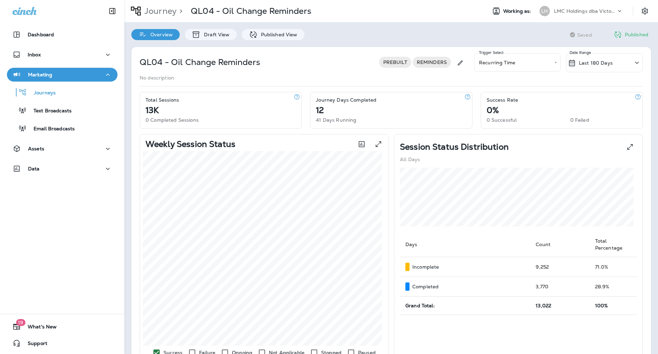
click at [576, 66] on div "Last 180 Days" at bounding box center [590, 63] width 45 height 8
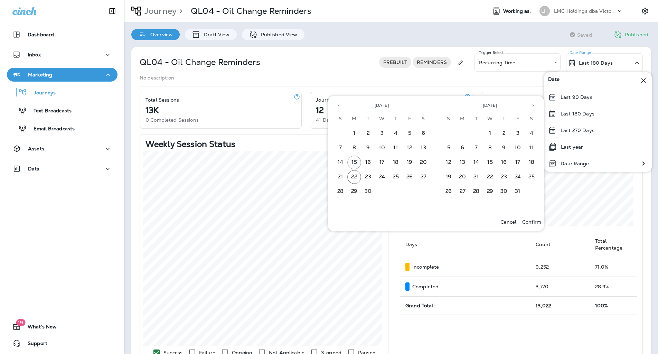
click at [353, 159] on button "15" at bounding box center [354, 163] width 14 height 14
click at [423, 158] on button "20" at bounding box center [424, 163] width 14 height 14
click at [535, 222] on p "Confirm" at bounding box center [531, 222] width 19 height 6
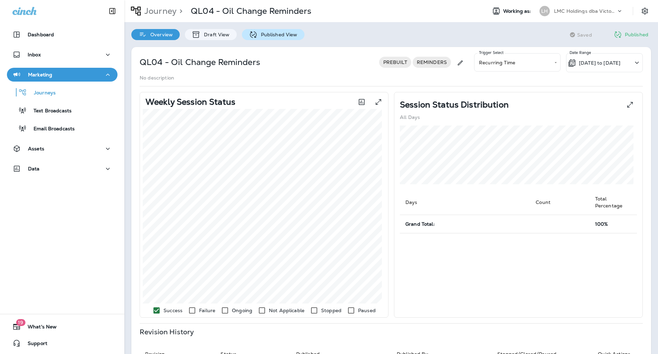
click at [271, 33] on p "Published View" at bounding box center [278, 35] width 40 height 6
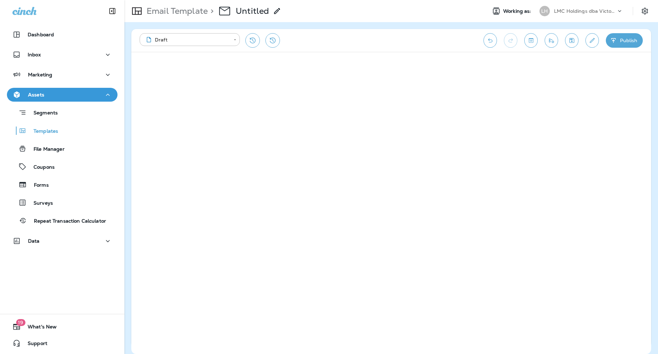
click at [423, 44] on div "**********" at bounding box center [308, 40] width 337 height 15
click at [395, 46] on div "**********" at bounding box center [308, 40] width 337 height 15
click at [459, 36] on div "**********" at bounding box center [308, 40] width 337 height 15
click at [454, 34] on div "**********" at bounding box center [308, 40] width 337 height 15
click at [367, 35] on div "**********" at bounding box center [308, 40] width 337 height 15
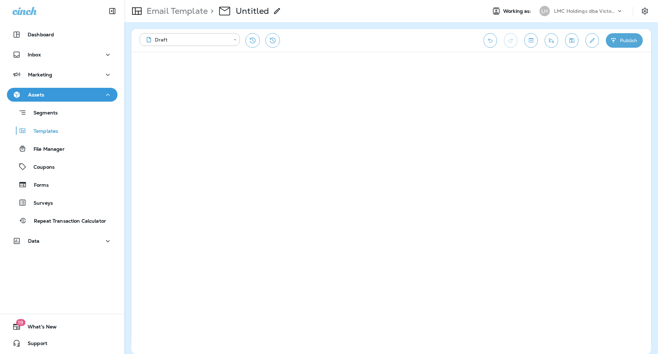
click at [329, 27] on div "**********" at bounding box center [391, 188] width 534 height 332
click at [317, 38] on div "**********" at bounding box center [308, 40] width 337 height 15
click at [280, 11] on icon at bounding box center [277, 11] width 8 height 8
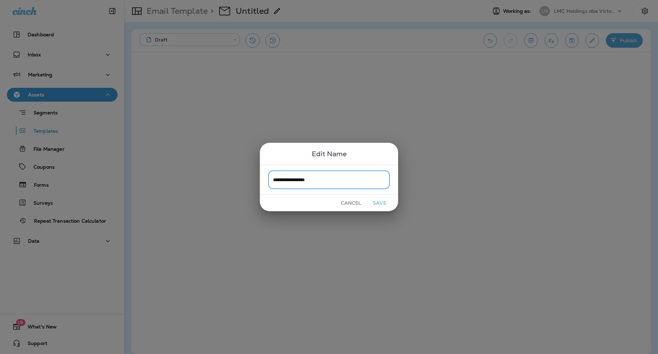
type input "**********"
click at [379, 204] on button "Save" at bounding box center [380, 203] width 26 height 11
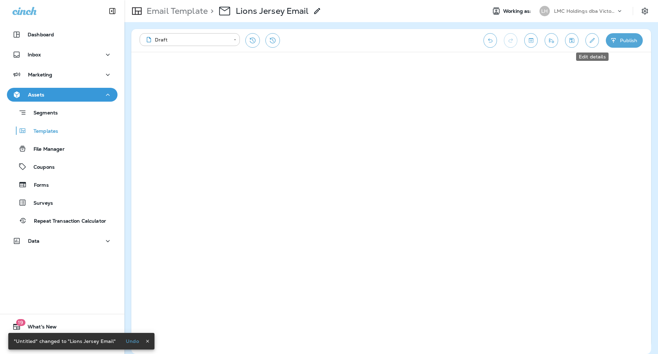
click at [592, 43] on icon "Edit details" at bounding box center [592, 40] width 7 height 7
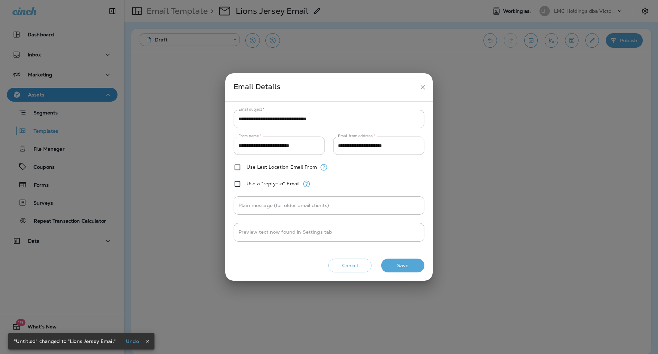
click at [405, 263] on button "Save" at bounding box center [402, 266] width 43 height 14
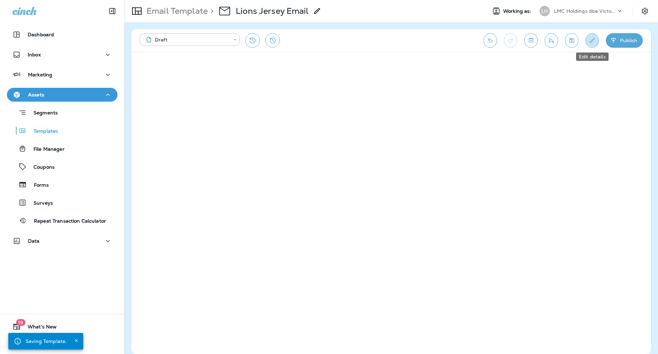
click at [590, 44] on button "Edit details" at bounding box center [592, 40] width 13 height 15
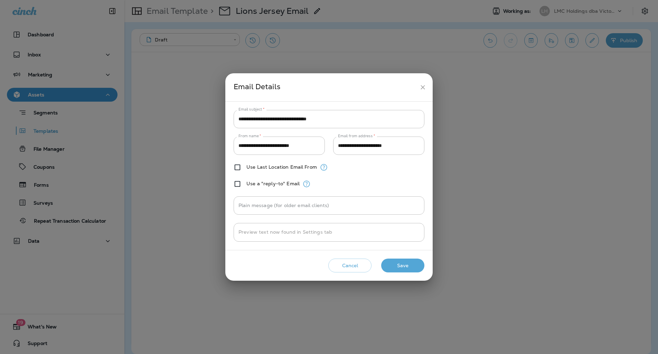
click at [422, 88] on icon "close" at bounding box center [423, 87] width 4 height 4
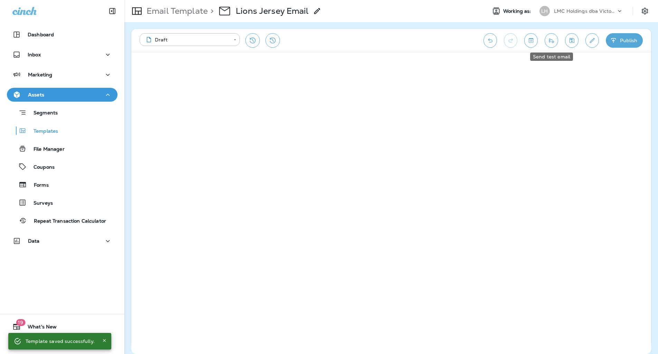
click at [554, 43] on icon "Send test email" at bounding box center [551, 40] width 7 height 7
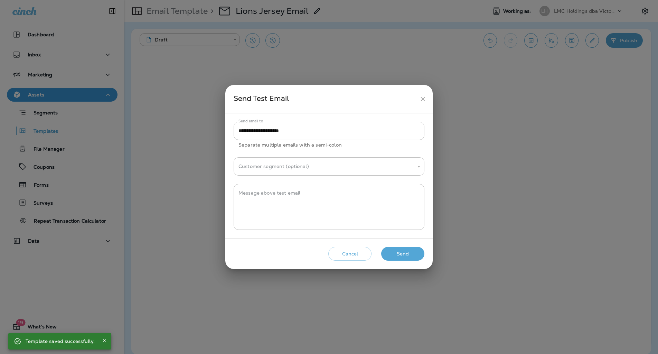
click at [406, 257] on button "Send" at bounding box center [402, 254] width 43 height 14
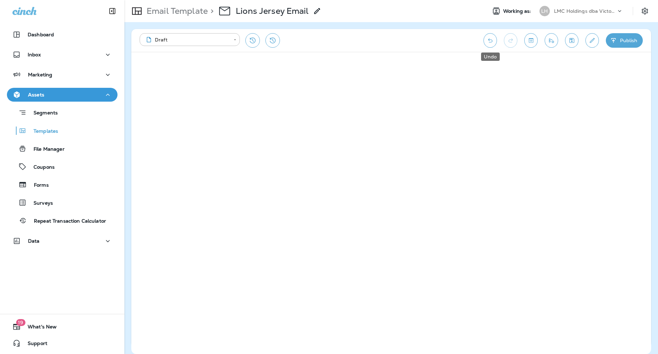
click at [491, 36] on button "Undo" at bounding box center [490, 40] width 13 height 15
click at [551, 42] on icon "Send test email" at bounding box center [551, 40] width 7 height 7
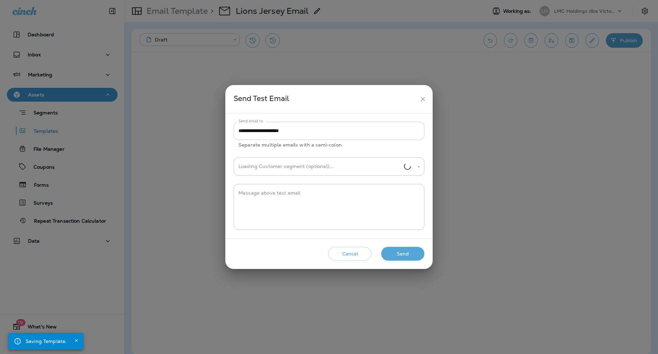
click at [317, 127] on input "**********" at bounding box center [329, 131] width 191 height 18
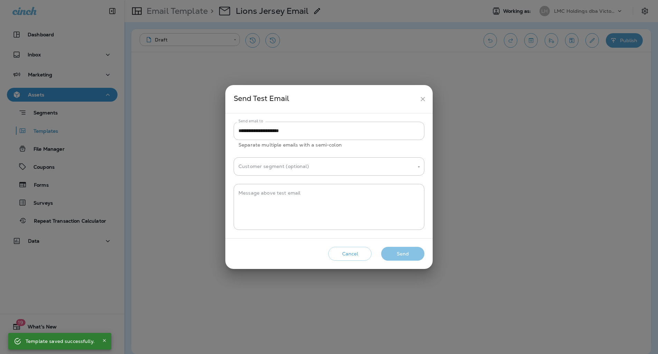
drag, startPoint x: 394, startPoint y: 251, endPoint x: 390, endPoint y: 250, distance: 4.5
click at [394, 251] on button "Send" at bounding box center [402, 254] width 43 height 14
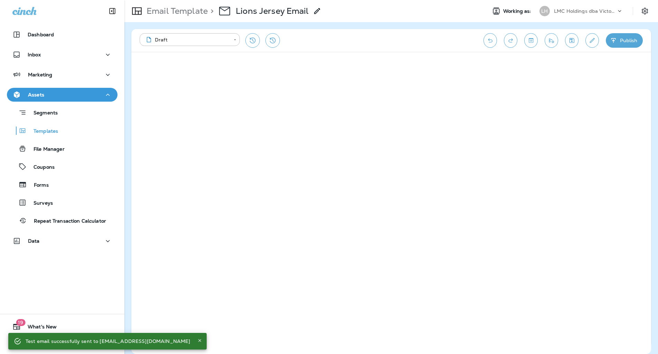
click at [347, 41] on div "**********" at bounding box center [308, 40] width 337 height 15
click at [437, 36] on div "**********" at bounding box center [308, 40] width 337 height 15
click at [426, 42] on div "**********" at bounding box center [308, 40] width 337 height 15
click at [392, 46] on div "**********" at bounding box center [308, 40] width 337 height 15
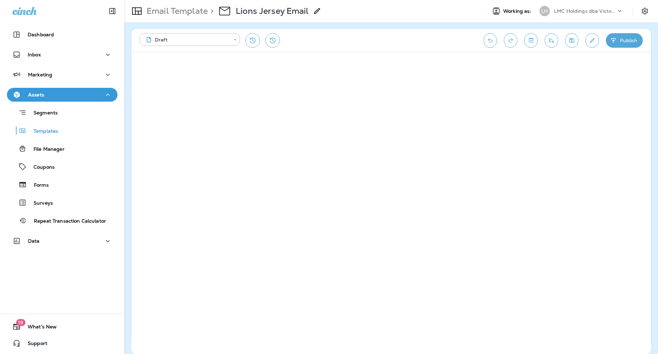
click at [413, 44] on div "**********" at bounding box center [308, 40] width 337 height 15
click at [340, 39] on div "**********" at bounding box center [308, 40] width 337 height 15
click at [381, 45] on div "**********" at bounding box center [308, 40] width 337 height 15
click at [568, 39] on icon "Save" at bounding box center [571, 40] width 7 height 7
click at [554, 40] on icon "Send test email" at bounding box center [551, 40] width 7 height 7
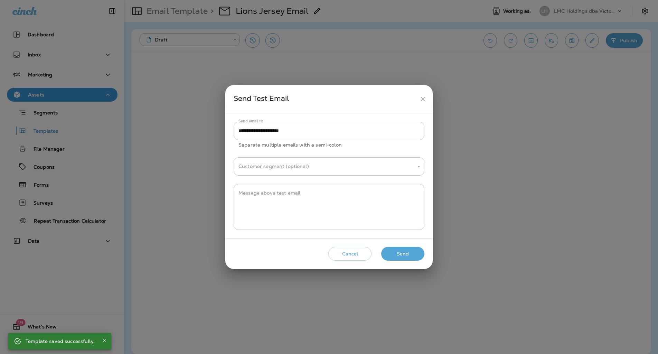
click at [414, 254] on button "Send" at bounding box center [402, 254] width 43 height 14
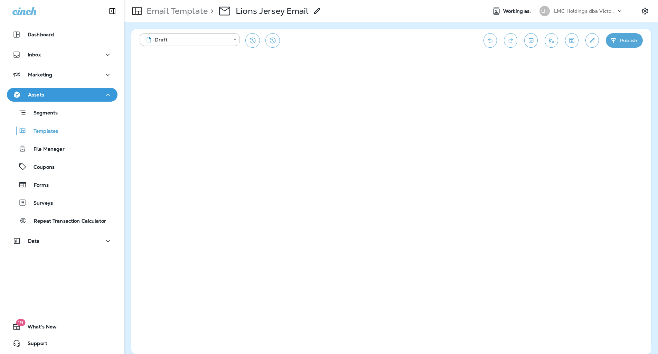
click at [439, 43] on div "**********" at bounding box center [308, 40] width 337 height 15
click at [573, 40] on icon "Save" at bounding box center [571, 40] width 7 height 7
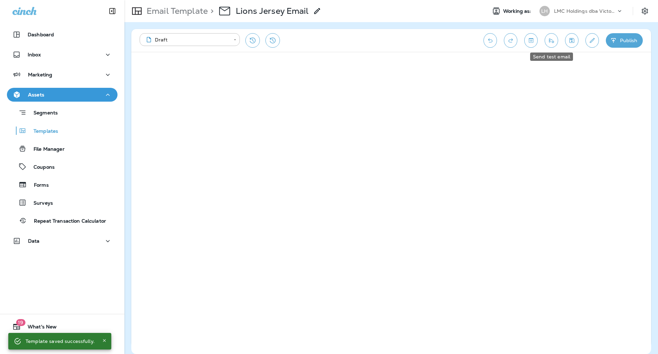
click at [555, 41] on button "Send test email" at bounding box center [551, 40] width 13 height 15
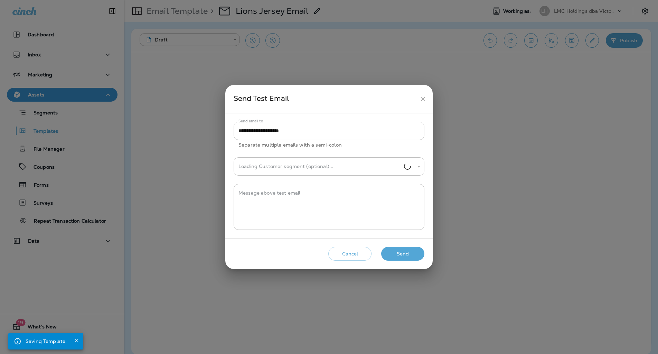
click at [306, 128] on input "**********" at bounding box center [329, 131] width 191 height 18
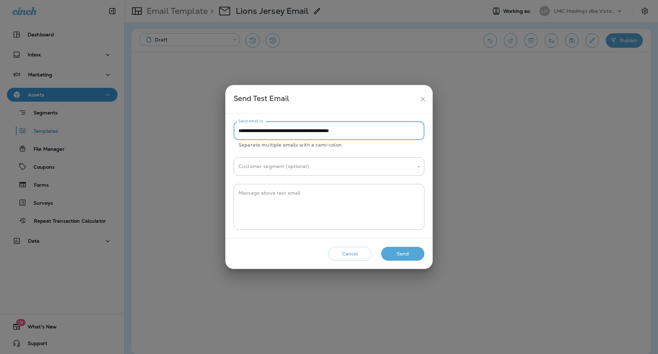
click at [401, 252] on button "Send" at bounding box center [402, 254] width 43 height 14
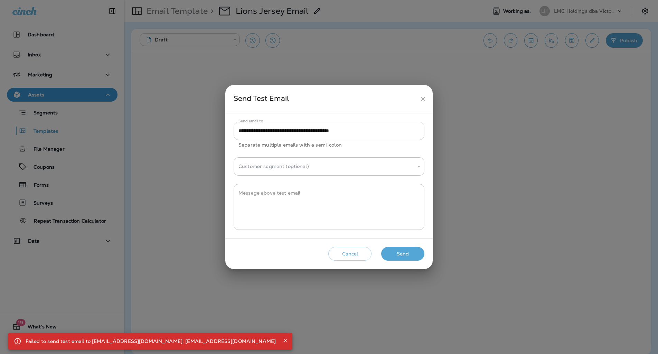
click at [297, 132] on input "**********" at bounding box center [329, 131] width 191 height 18
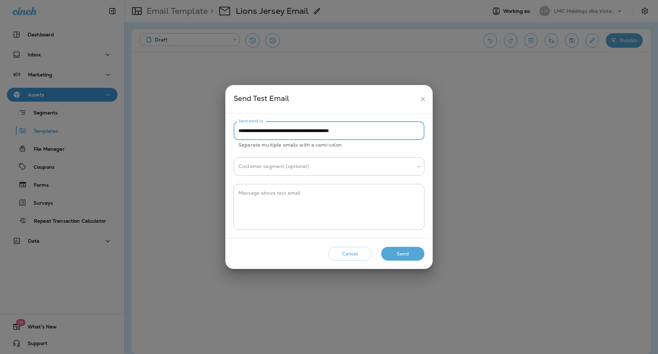
type input "**********"
click at [399, 255] on button "Send" at bounding box center [402, 254] width 43 height 14
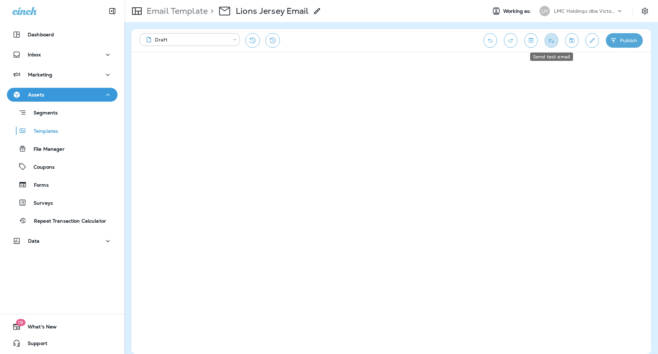
click at [556, 42] on button "Send test email" at bounding box center [551, 40] width 13 height 15
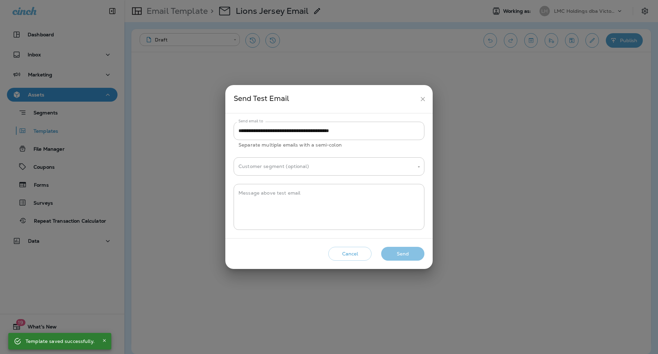
click at [404, 249] on button "Send" at bounding box center [402, 254] width 43 height 14
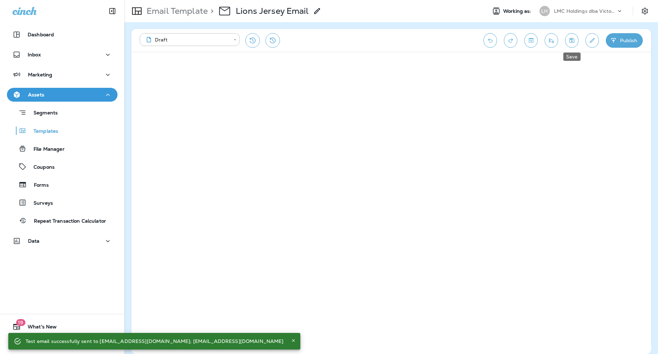
click at [573, 44] on button "Save" at bounding box center [571, 40] width 13 height 15
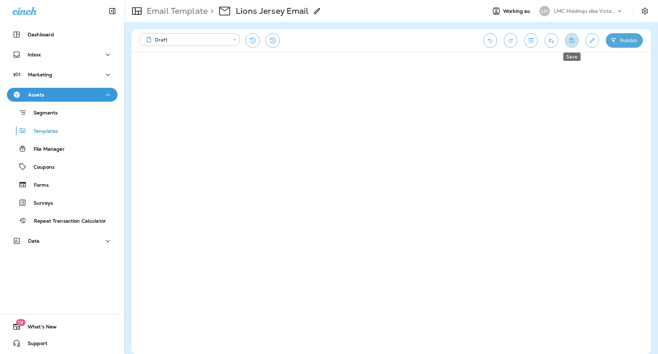
click at [574, 43] on icon "Save" at bounding box center [571, 40] width 7 height 7
click at [570, 41] on icon "Save" at bounding box center [571, 40] width 7 height 7
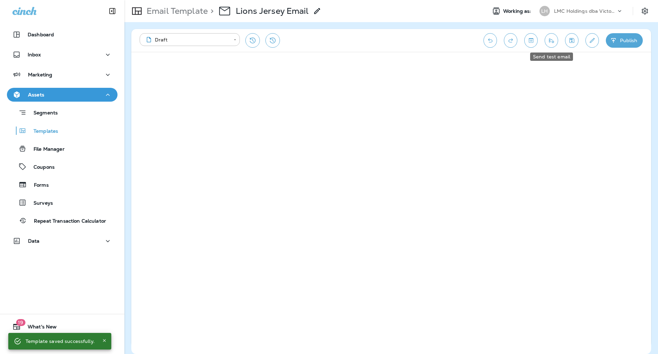
click at [557, 41] on button "Send test email" at bounding box center [551, 40] width 13 height 15
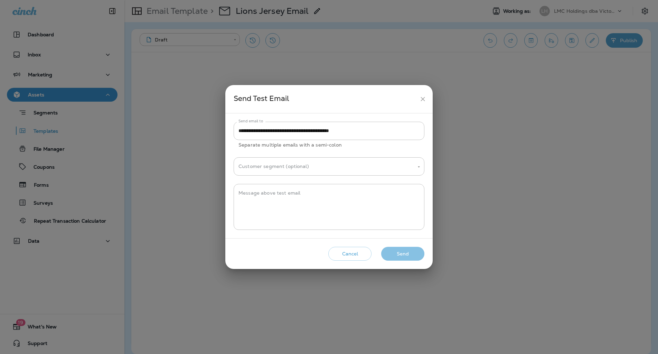
click at [405, 250] on button "Send" at bounding box center [402, 254] width 43 height 14
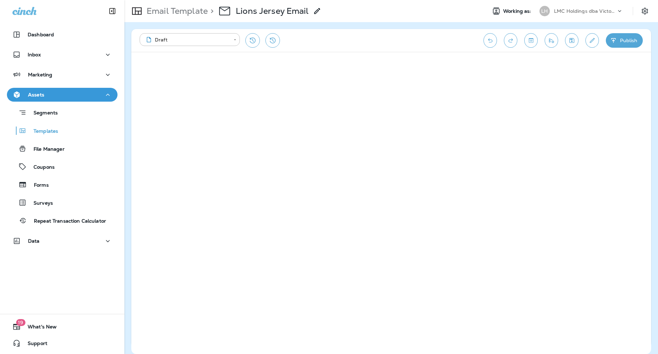
click at [315, 44] on div "**********" at bounding box center [308, 40] width 337 height 15
click at [348, 35] on div "**********" at bounding box center [308, 40] width 337 height 15
click at [367, 40] on div "**********" at bounding box center [308, 40] width 337 height 15
click at [374, 41] on div "**********" at bounding box center [308, 40] width 337 height 15
click at [377, 42] on div "**********" at bounding box center [308, 40] width 337 height 15
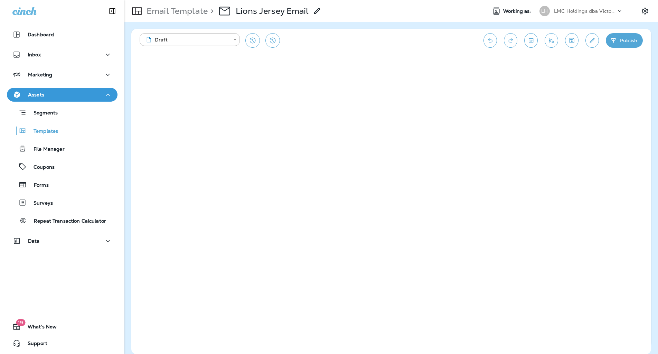
click at [401, 39] on div "**********" at bounding box center [308, 40] width 337 height 15
click at [439, 42] on div "**********" at bounding box center [308, 40] width 337 height 15
click at [349, 36] on div "**********" at bounding box center [308, 40] width 337 height 15
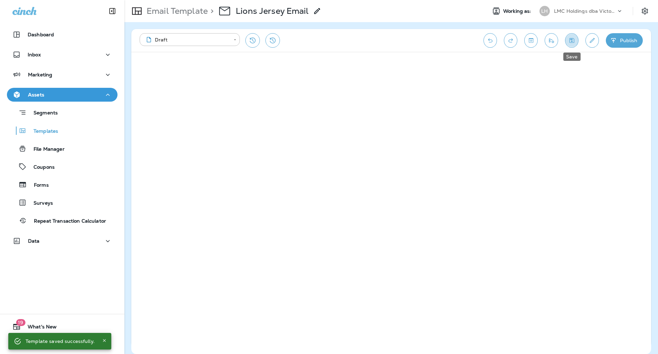
click at [569, 43] on icon "Save" at bounding box center [571, 40] width 7 height 7
click at [573, 41] on icon "Save" at bounding box center [571, 40] width 7 height 7
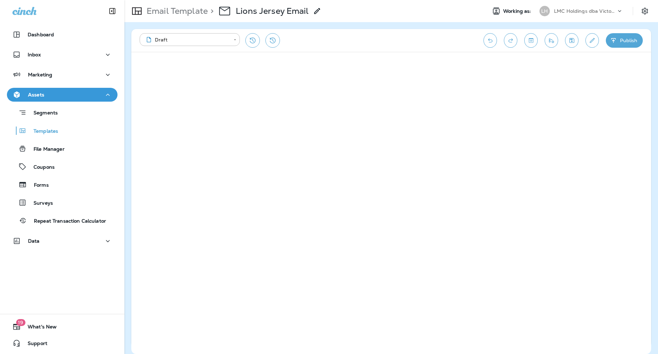
click at [558, 39] on button "Send test email" at bounding box center [551, 40] width 13 height 15
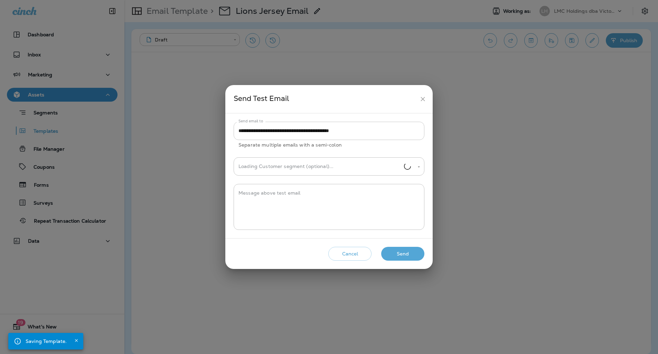
click at [366, 129] on input "**********" at bounding box center [329, 131] width 191 height 18
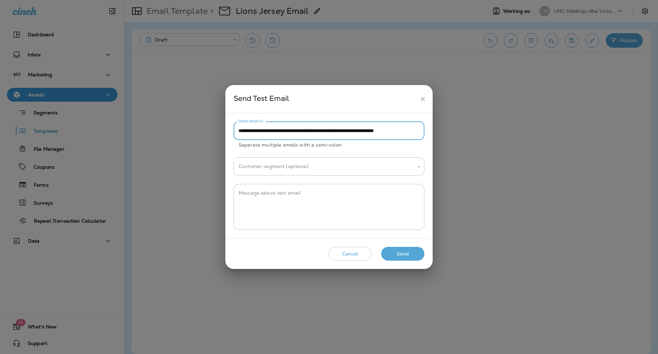
scroll to position [0, 11]
type input "**********"
click at [303, 91] on h2 "Send Test Email" at bounding box center [328, 99] width 207 height 28
click at [404, 253] on button "Send" at bounding box center [402, 254] width 43 height 14
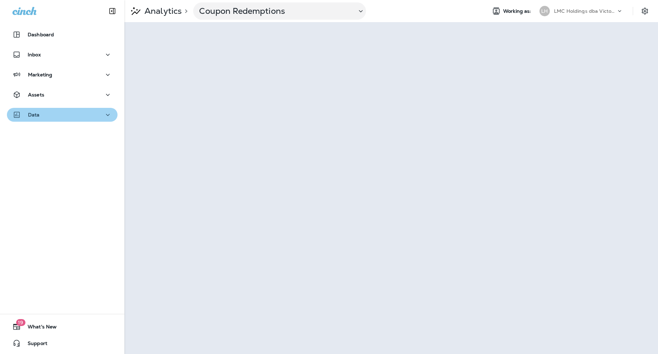
click at [97, 116] on div "Data" at bounding box center [62, 115] width 100 height 9
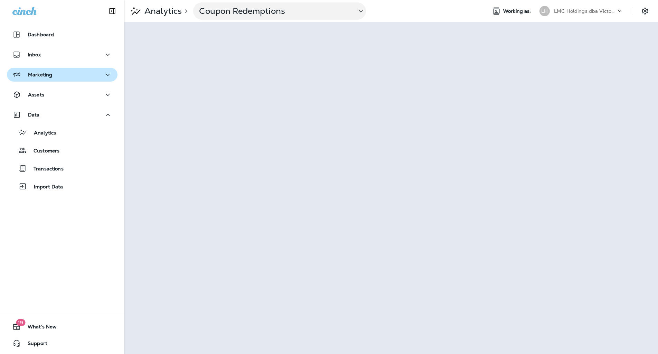
click at [79, 76] on div "Marketing" at bounding box center [62, 75] width 100 height 9
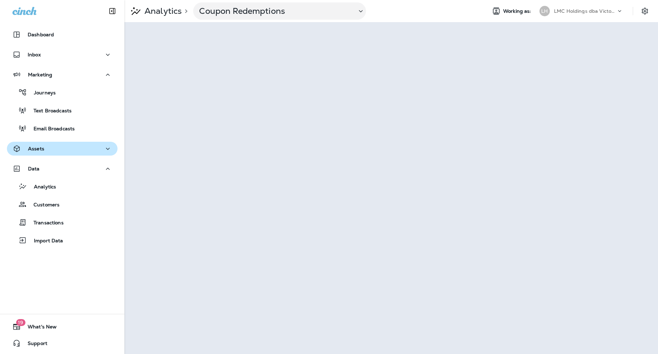
click at [79, 147] on div "Assets" at bounding box center [62, 148] width 100 height 9
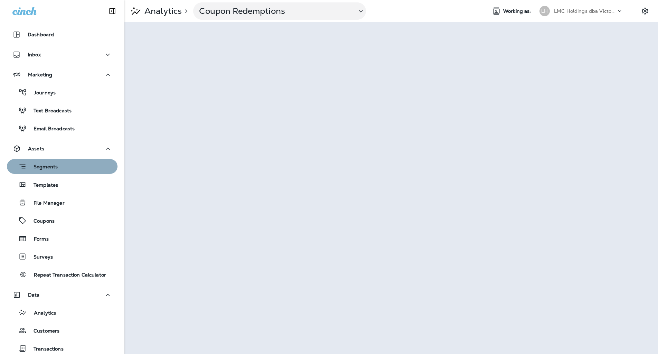
drag, startPoint x: 67, startPoint y: 164, endPoint x: 66, endPoint y: 156, distance: 8.4
click at [67, 165] on div "Segments" at bounding box center [62, 166] width 105 height 11
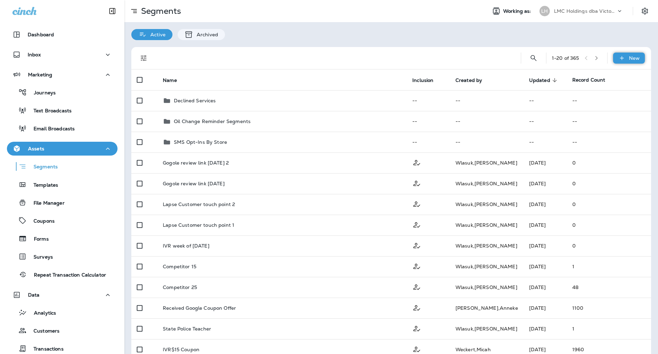
drag, startPoint x: 620, startPoint y: 57, endPoint x: 624, endPoint y: 56, distance: 3.5
click at [623, 57] on div "New" at bounding box center [629, 58] width 32 height 11
click at [592, 73] on p "New Segment" at bounding box center [601, 75] width 37 height 6
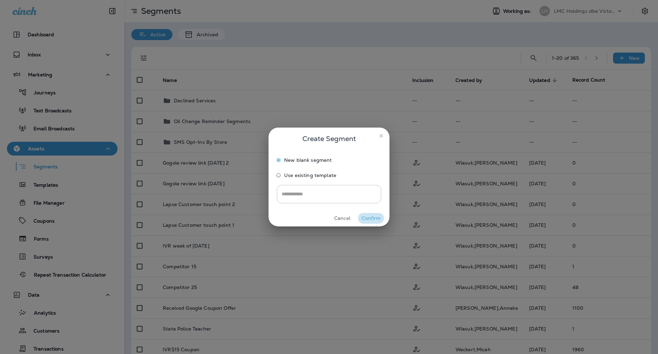
click at [372, 216] on button "Confirm" at bounding box center [371, 218] width 26 height 11
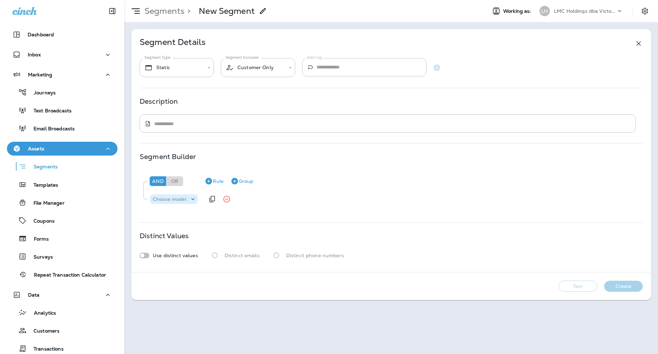
click at [179, 201] on p "Choose model" at bounding box center [170, 199] width 34 height 6
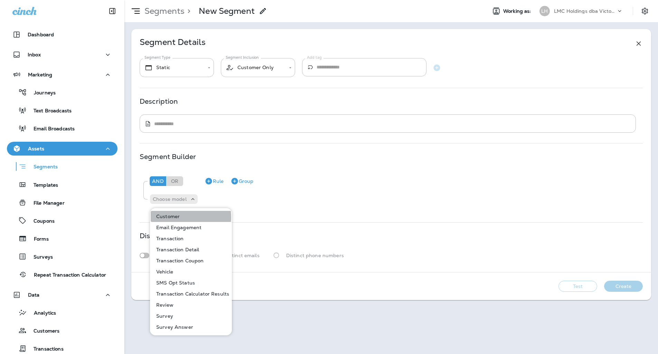
click at [178, 217] on p "Customer" at bounding box center [166, 217] width 26 height 6
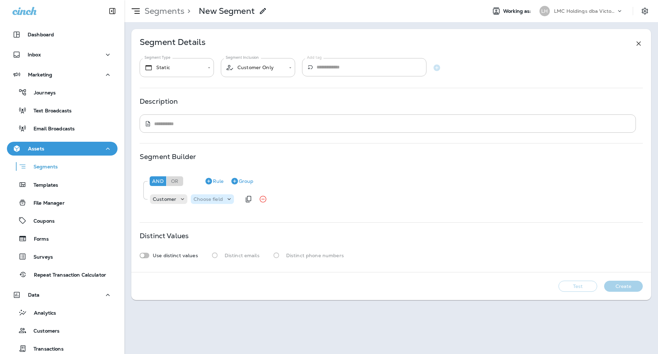
click at [210, 202] on div "Choose field" at bounding box center [212, 199] width 43 height 7
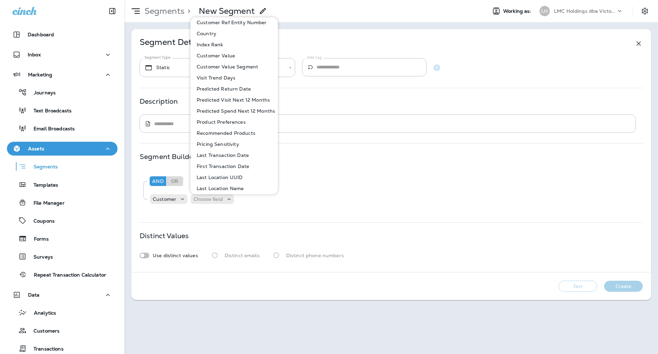
scroll to position [259, 0]
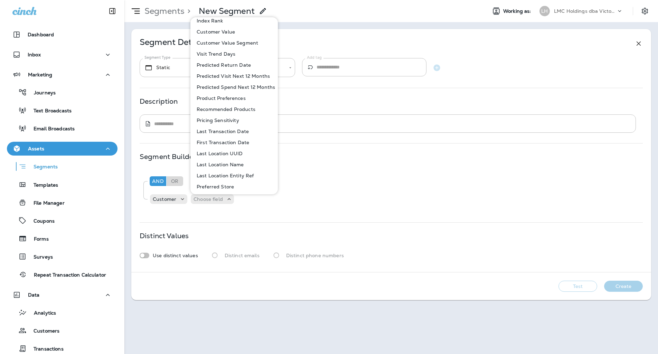
click at [235, 141] on p "First Transaction Date" at bounding box center [221, 143] width 55 height 6
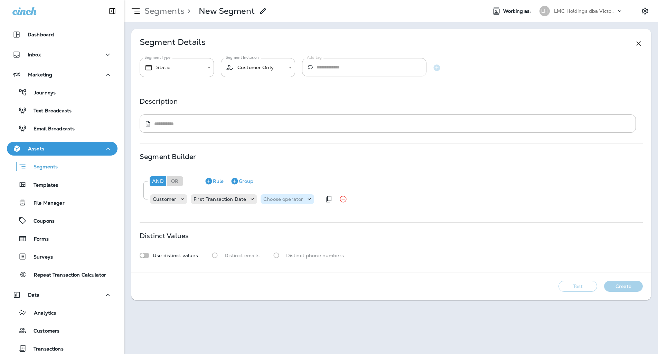
click at [282, 197] on p "Choose operator" at bounding box center [283, 199] width 40 height 6
click at [281, 302] on p "is between" at bounding box center [276, 305] width 29 height 6
click at [321, 196] on div "Choose query type" at bounding box center [333, 199] width 59 height 7
click at [318, 227] on p "Dates" at bounding box center [313, 228] width 17 height 6
click at [351, 200] on p "Choose Date" at bounding box center [363, 199] width 31 height 6
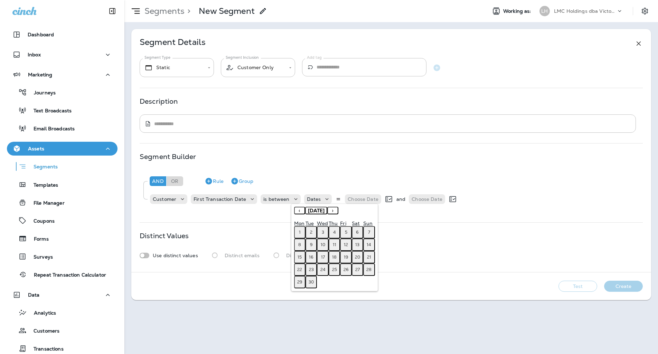
click at [301, 258] on abbr "15" at bounding box center [300, 257] width 4 height 6
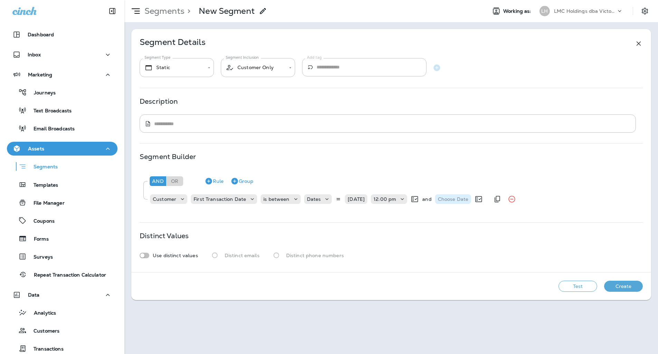
click at [449, 200] on p "Choose Date" at bounding box center [453, 199] width 31 height 6
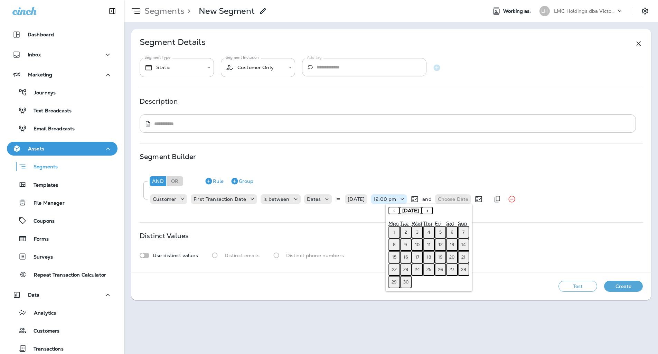
click at [396, 200] on p "12:00 pm" at bounding box center [385, 199] width 22 height 6
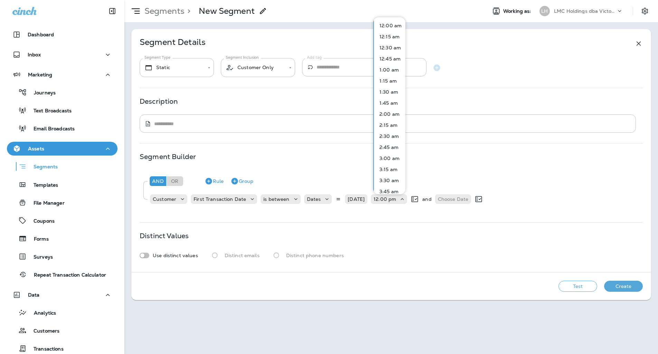
click at [383, 21] on button "12:00 am" at bounding box center [389, 25] width 31 height 11
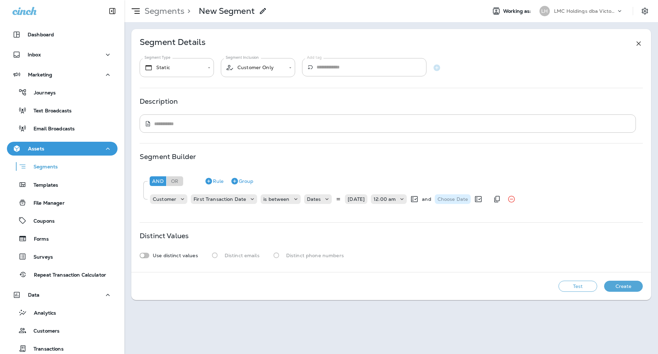
click at [455, 198] on p "Choose Date" at bounding box center [453, 199] width 31 height 6
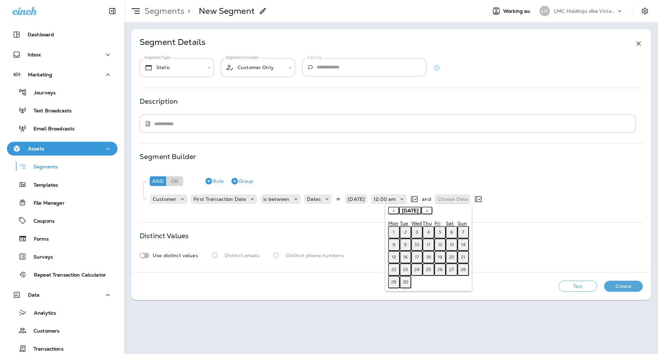
click at [462, 258] on abbr "21" at bounding box center [463, 257] width 4 height 6
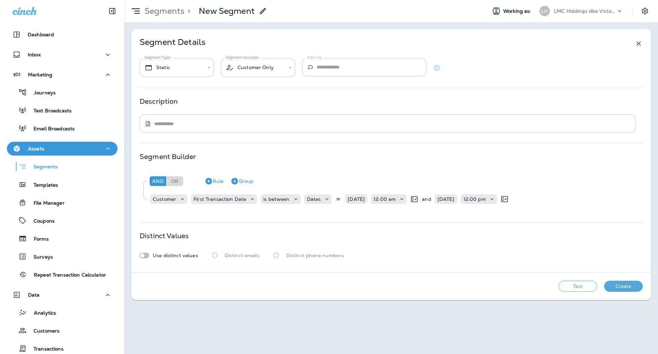
click at [590, 285] on button "Test" at bounding box center [578, 286] width 39 height 11
click at [524, 283] on button "View Sample" at bounding box center [529, 286] width 46 height 11
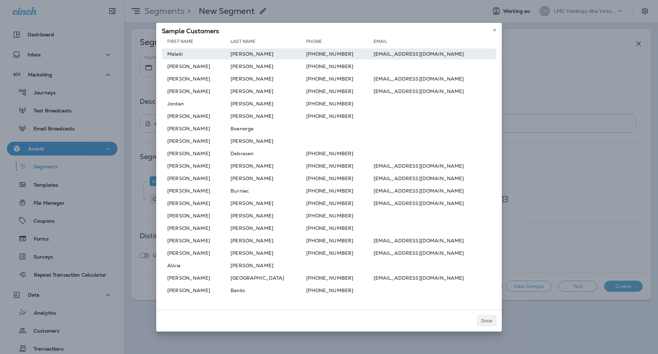
click at [396, 52] on td "malakiedwards22@gmail.com" at bounding box center [435, 53] width 123 height 11
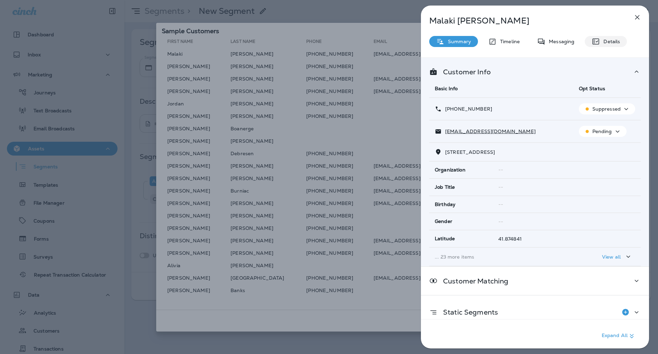
click at [600, 42] on p "Details" at bounding box center [610, 42] width 20 height 6
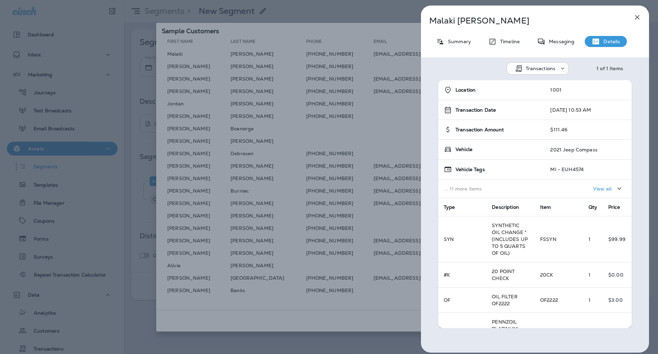
click at [636, 19] on icon "button" at bounding box center [637, 17] width 8 height 8
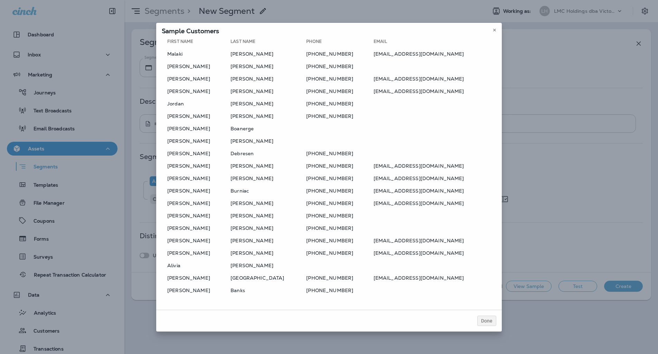
click at [306, 67] on td "+19892741876" at bounding box center [339, 66] width 67 height 11
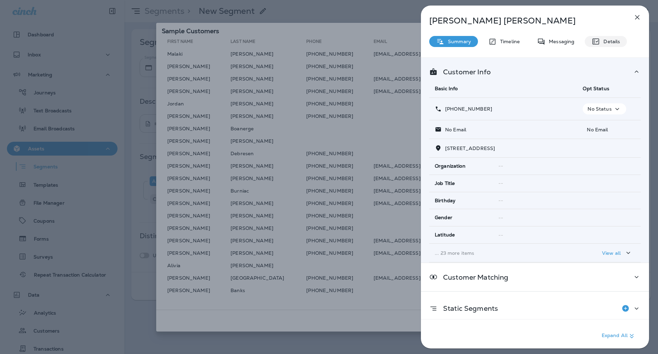
click at [616, 43] on p "Details" at bounding box center [610, 42] width 20 height 6
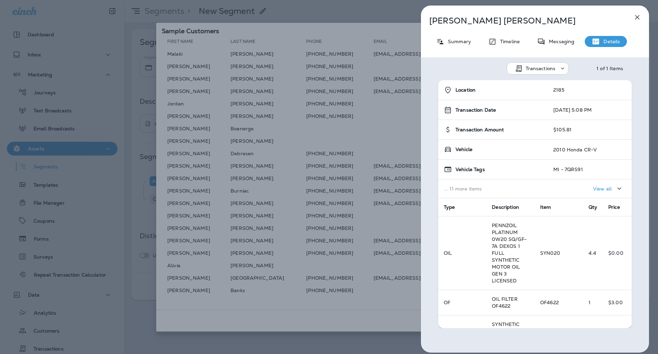
click at [638, 17] on icon "button" at bounding box center [637, 17] width 8 height 8
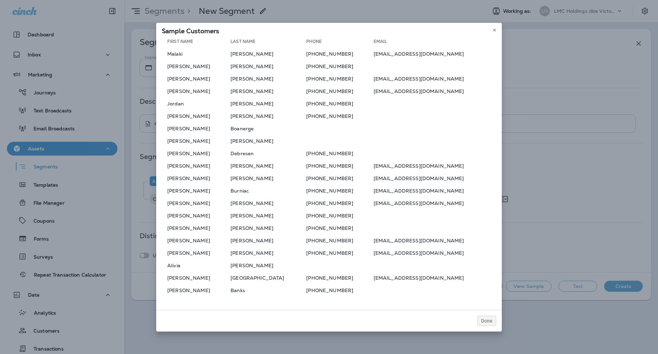
click at [390, 80] on td "stewarthaas1404@gmail.com" at bounding box center [435, 78] width 123 height 11
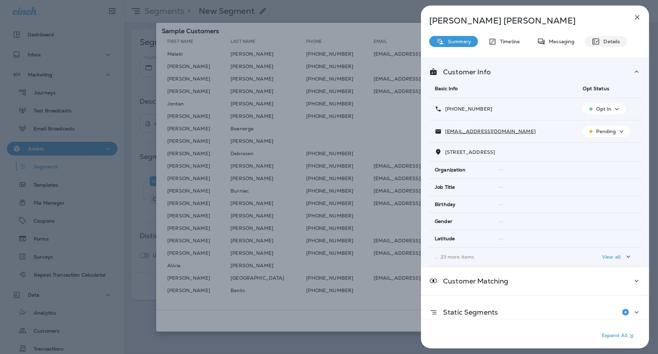
click at [606, 41] on p "Details" at bounding box center [610, 42] width 20 height 6
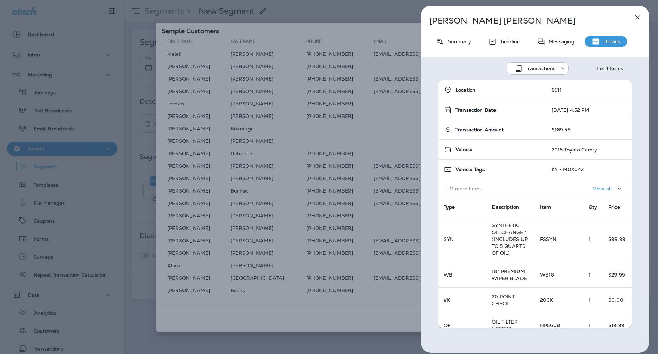
click at [634, 17] on icon "button" at bounding box center [637, 17] width 8 height 8
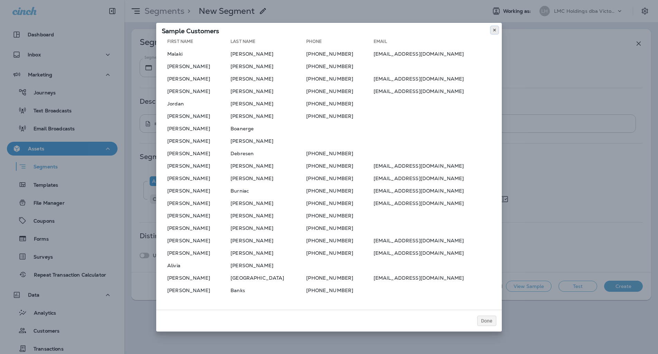
click at [496, 28] on icon at bounding box center [495, 30] width 4 height 4
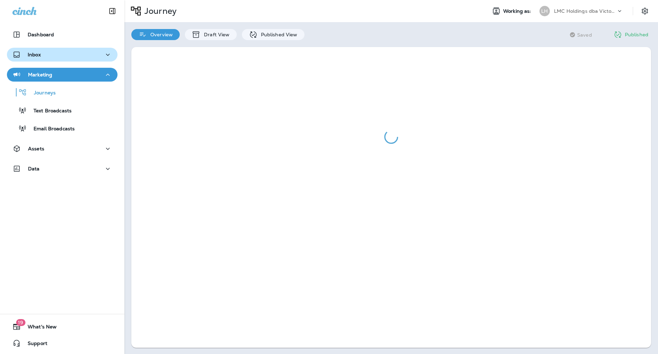
click at [68, 55] on div "Inbox" at bounding box center [62, 54] width 100 height 9
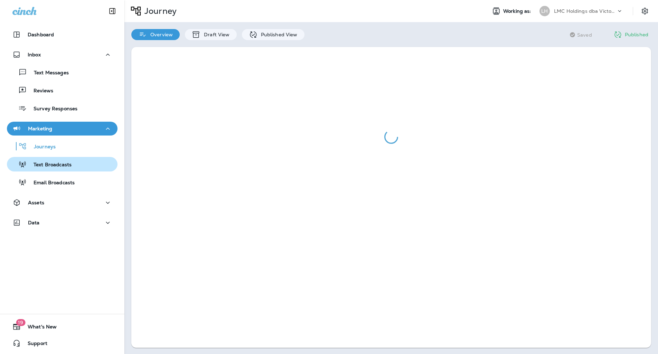
click at [73, 168] on div "Text Broadcasts" at bounding box center [62, 164] width 105 height 10
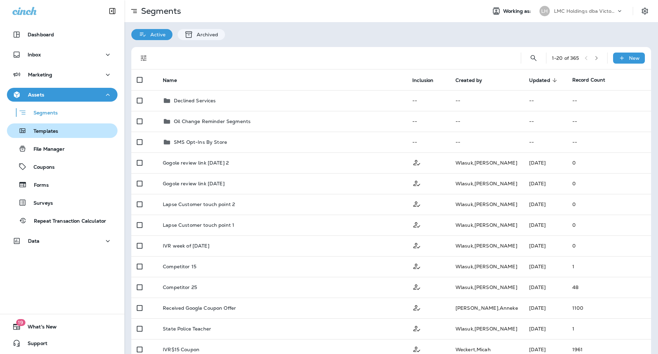
click at [65, 129] on div "Templates" at bounding box center [62, 130] width 105 height 10
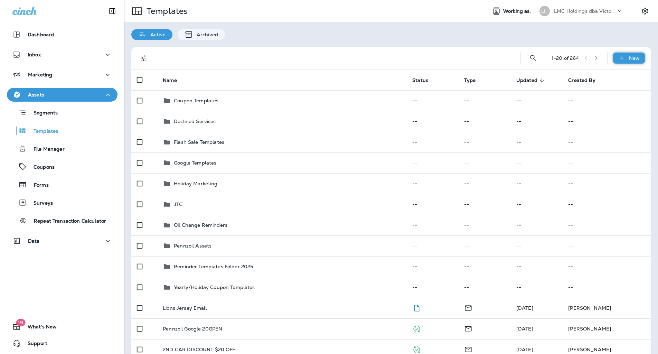
click at [626, 62] on div "New" at bounding box center [629, 58] width 32 height 11
click at [626, 75] on li "New Template" at bounding box center [624, 76] width 58 height 17
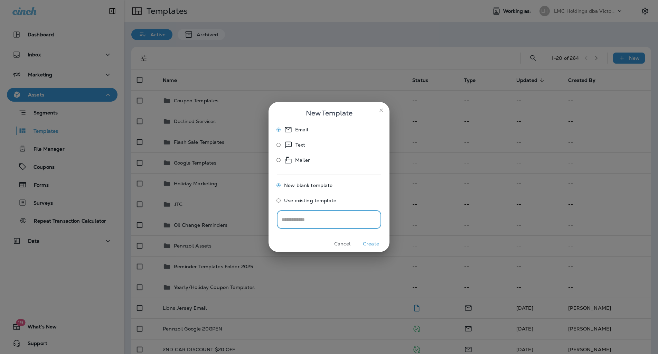
click at [371, 237] on div "Cancel Create" at bounding box center [329, 244] width 121 height 16
click at [373, 243] on button "Create" at bounding box center [371, 244] width 26 height 11
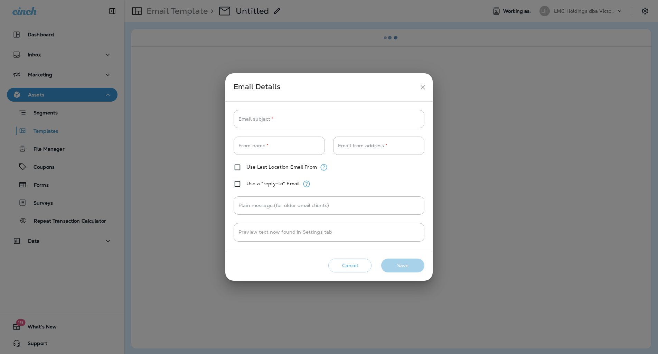
type input "**********"
click at [305, 118] on input "Email subject   *" at bounding box center [329, 119] width 191 height 18
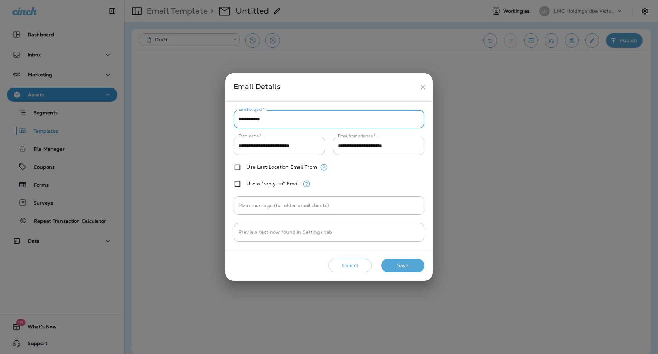
type input "**********"
click at [394, 261] on button "Save" at bounding box center [402, 266] width 43 height 14
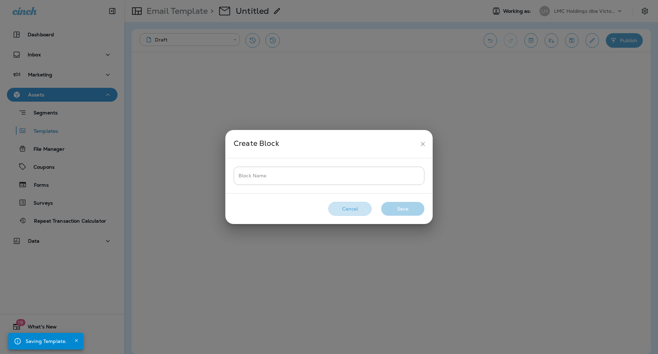
click at [347, 209] on button "Cancel" at bounding box center [349, 209] width 43 height 14
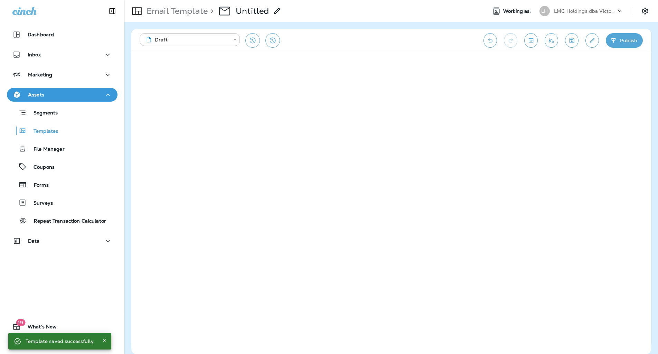
click at [60, 277] on div "Dashboard Inbox Marketing Assets Segments Templates File Manager Coupons Forms …" at bounding box center [62, 177] width 124 height 354
click at [47, 327] on span "What's New" at bounding box center [39, 328] width 36 height 8
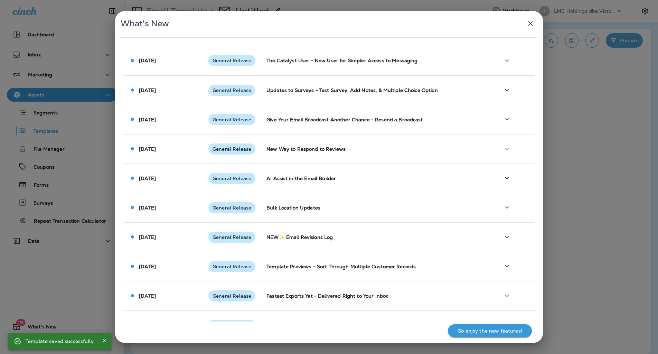
click at [102, 340] on icon "Close" at bounding box center [104, 340] width 5 height 5
click at [60, 342] on div "What's New [DATE] General Release The Catalyst User - New User for Simpler Acce…" at bounding box center [329, 177] width 658 height 354
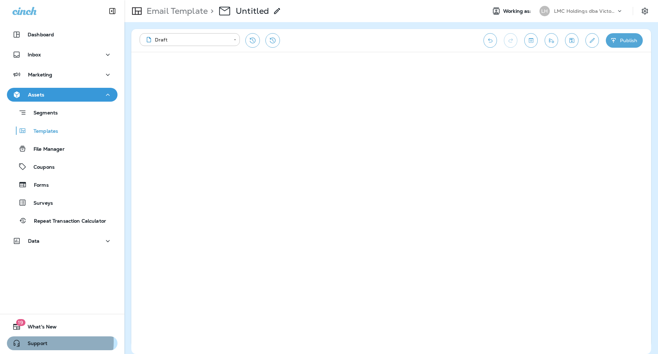
click at [35, 342] on span "Support" at bounding box center [34, 344] width 27 height 8
click at [487, 36] on button "Undo" at bounding box center [490, 40] width 13 height 15
click at [488, 37] on icon "Undo" at bounding box center [490, 40] width 7 height 7
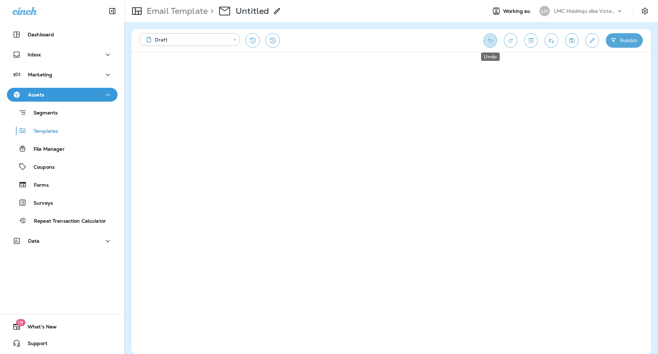
click at [488, 37] on icon "Undo" at bounding box center [490, 40] width 7 height 7
click at [489, 40] on icon "Undo" at bounding box center [490, 40] width 7 height 7
click at [489, 40] on icon "Undo" at bounding box center [490, 40] width 4 height 4
click at [488, 40] on icon "Undo" at bounding box center [490, 40] width 7 height 7
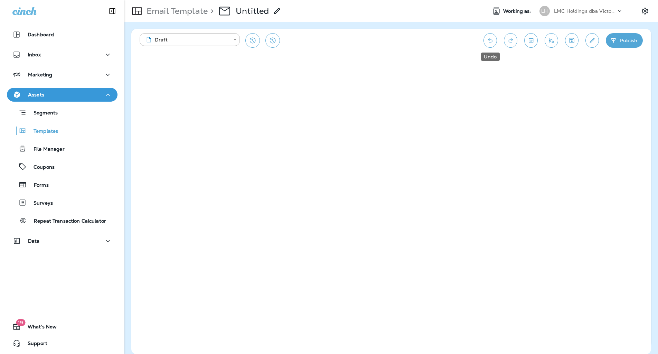
click at [493, 40] on icon "Undo" at bounding box center [490, 40] width 7 height 7
click at [492, 40] on icon "Undo" at bounding box center [490, 40] width 4 height 4
click at [492, 40] on icon "Undo" at bounding box center [490, 40] width 7 height 7
click at [351, 38] on div "**********" at bounding box center [308, 40] width 337 height 15
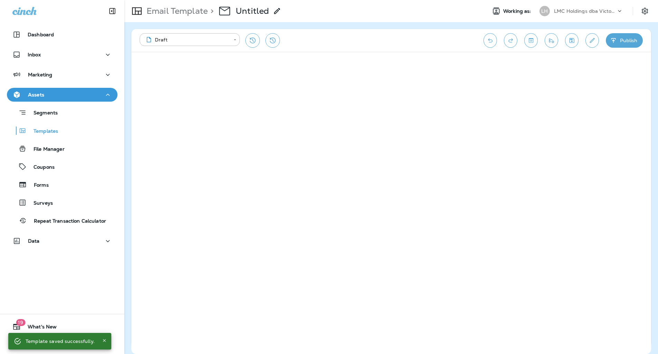
click at [436, 43] on div "**********" at bounding box center [308, 40] width 337 height 15
click at [491, 42] on icon "Undo" at bounding box center [490, 40] width 7 height 7
click at [324, 49] on div "**********" at bounding box center [391, 40] width 520 height 23
click at [335, 41] on div "**********" at bounding box center [308, 40] width 337 height 15
click at [325, 44] on div "**********" at bounding box center [308, 40] width 337 height 15
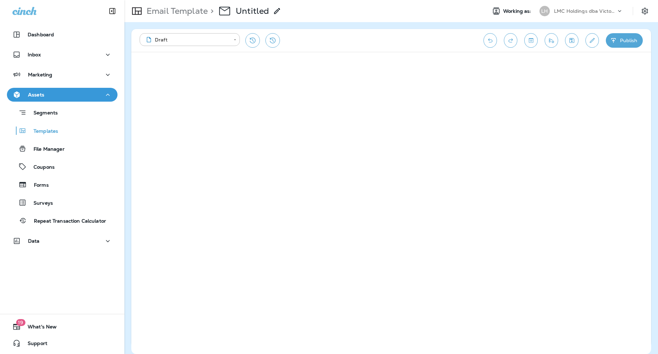
click at [420, 44] on div "**********" at bounding box center [308, 40] width 337 height 15
click at [378, 43] on div "**********" at bounding box center [308, 40] width 337 height 15
drag, startPoint x: 278, startPoint y: 7, endPoint x: 277, endPoint y: 12, distance: 4.5
click at [277, 12] on icon at bounding box center [277, 11] width 8 height 8
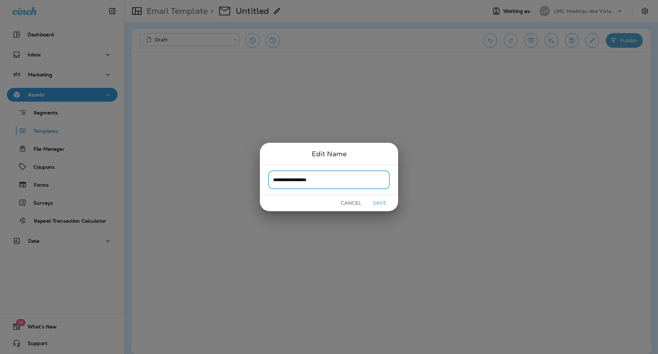
type input "**********"
click at [377, 204] on button "Save" at bounding box center [380, 203] width 26 height 11
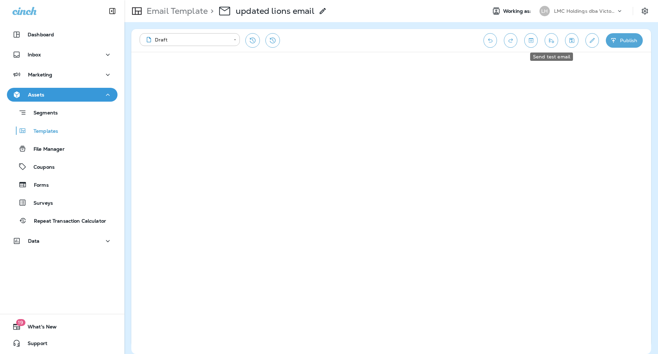
click at [554, 44] on button "Send test email" at bounding box center [551, 40] width 13 height 15
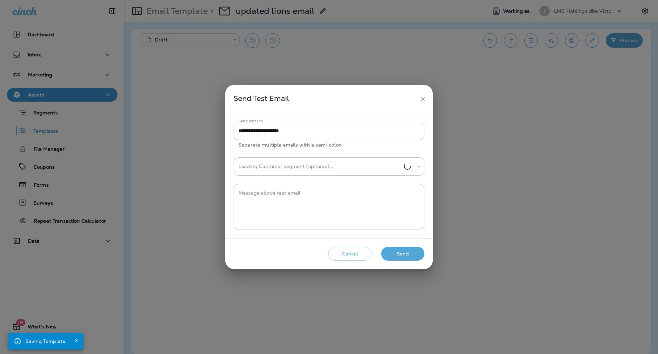
click at [424, 96] on icon "close" at bounding box center [422, 98] width 7 height 7
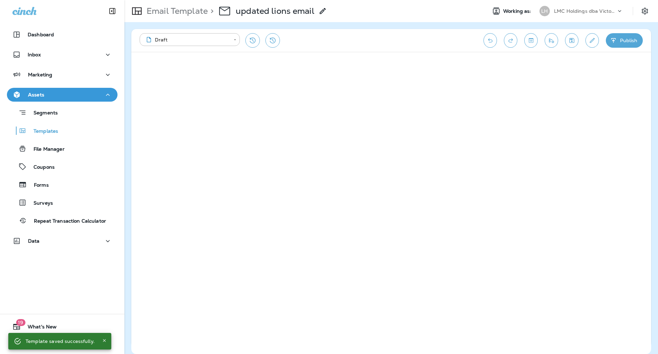
click at [591, 41] on icon "Edit details" at bounding box center [592, 40] width 5 height 5
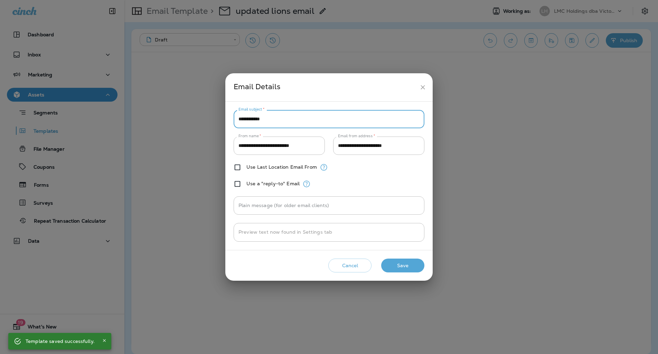
drag, startPoint x: 270, startPoint y: 119, endPoint x: 183, endPoint y: 107, distance: 88.6
click at [183, 107] on div "**********" at bounding box center [329, 177] width 658 height 354
type input "*"
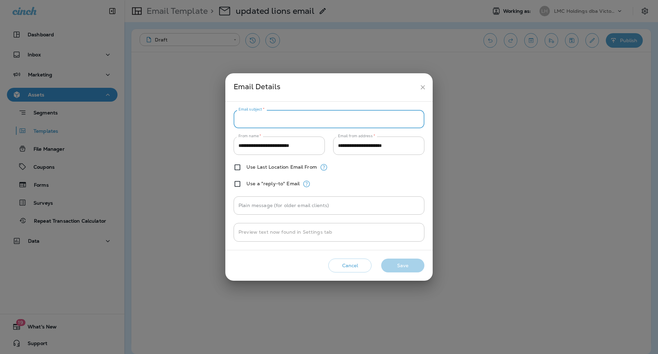
type input "*"
type input "**********"
click at [400, 267] on button "Save" at bounding box center [402, 266] width 43 height 14
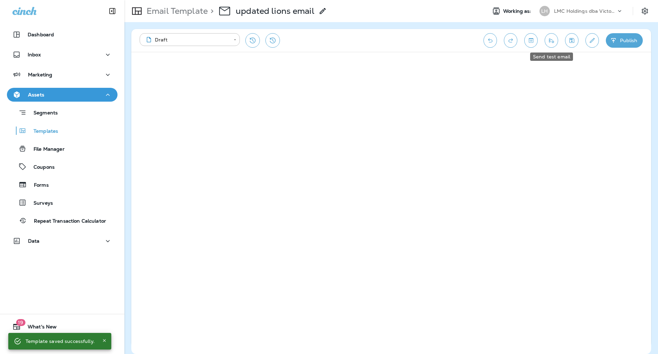
click at [555, 44] on icon "Send test email" at bounding box center [551, 40] width 7 height 7
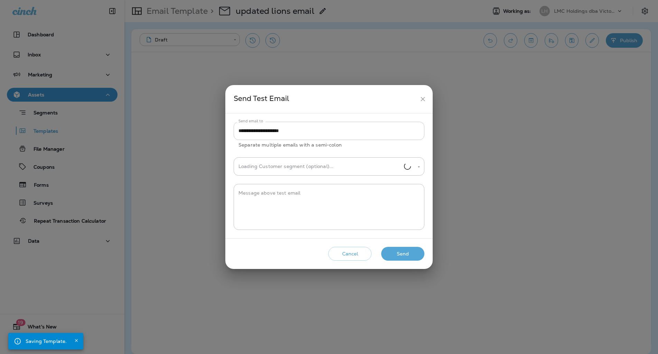
click at [315, 127] on input "**********" at bounding box center [329, 131] width 191 height 18
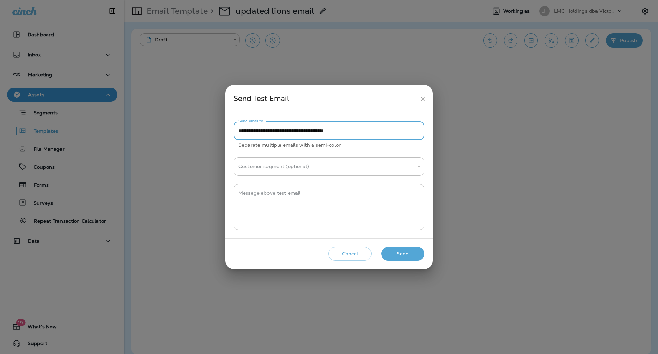
type input "**********"
click at [395, 253] on button "Send" at bounding box center [402, 254] width 43 height 14
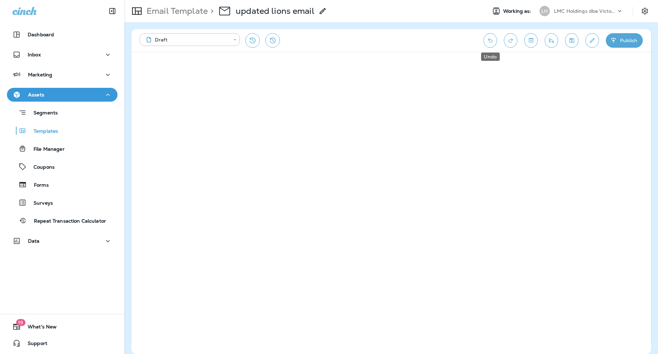
click at [487, 40] on icon "Undo" at bounding box center [490, 40] width 7 height 7
click at [320, 12] on icon at bounding box center [323, 11] width 8 height 8
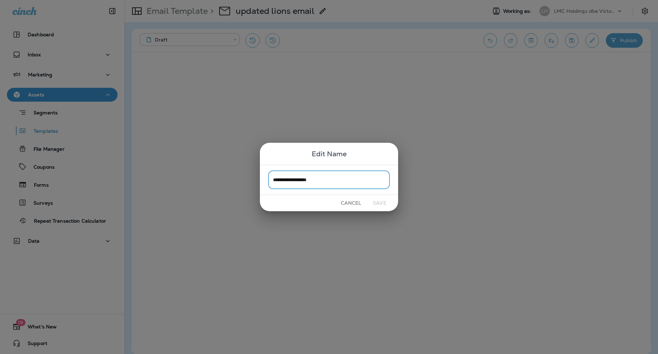
click at [354, 200] on button "Cancel" at bounding box center [351, 203] width 26 height 11
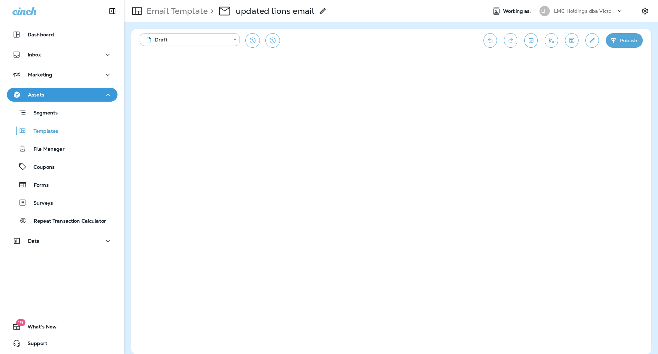
click at [323, 12] on icon at bounding box center [323, 11] width 8 height 8
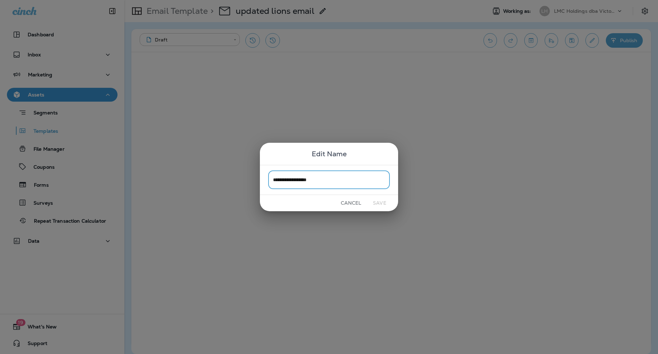
click at [329, 178] on input "**********" at bounding box center [329, 180] width 122 height 18
type input "*"
type input "**********"
drag, startPoint x: 381, startPoint y: 200, endPoint x: 386, endPoint y: 203, distance: 6.2
click at [382, 200] on button "Save" at bounding box center [380, 203] width 26 height 11
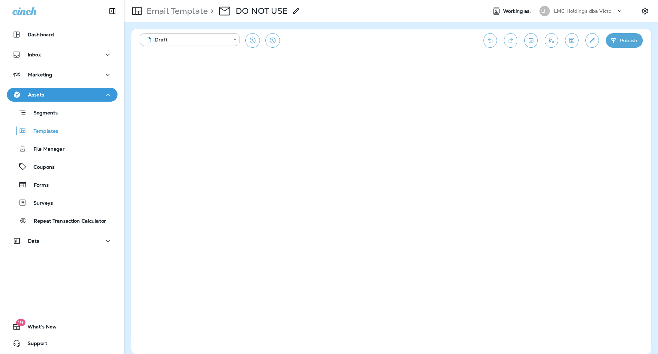
click at [348, 47] on div "**********" at bounding box center [308, 40] width 337 height 15
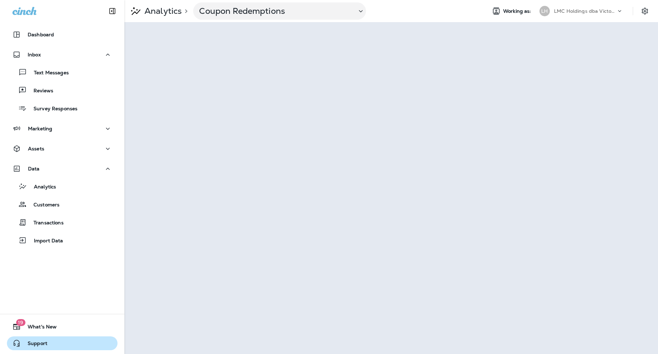
click at [59, 342] on button "Support" at bounding box center [62, 343] width 111 height 14
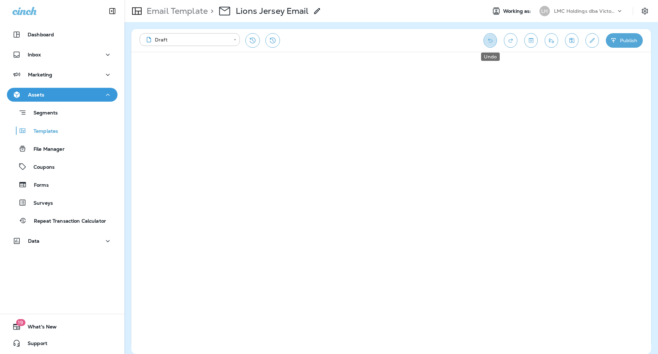
drag, startPoint x: 488, startPoint y: 40, endPoint x: 485, endPoint y: 42, distance: 3.9
click at [488, 41] on icon "Undo" at bounding box center [490, 40] width 7 height 7
click at [495, 40] on button "Undo" at bounding box center [490, 40] width 13 height 15
click at [490, 44] on button "Undo" at bounding box center [490, 40] width 13 height 15
click at [493, 43] on icon "Undo" at bounding box center [490, 40] width 7 height 7
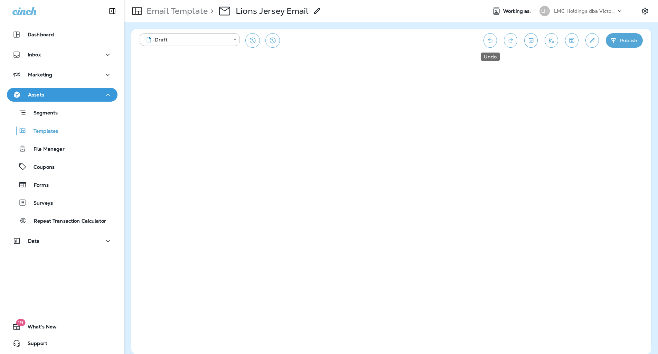
click at [493, 44] on icon "Undo" at bounding box center [490, 40] width 7 height 7
click at [487, 40] on icon "Undo" at bounding box center [490, 40] width 7 height 7
click at [488, 40] on icon "Undo" at bounding box center [490, 40] width 7 height 7
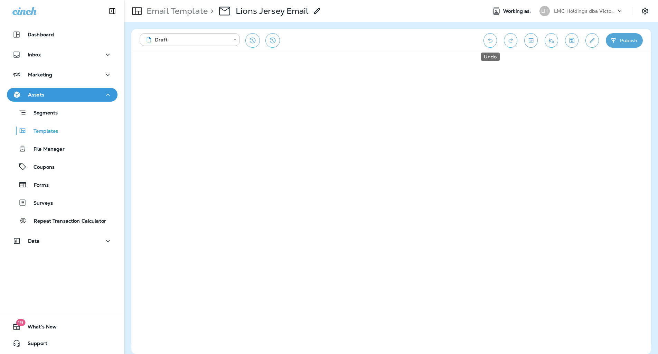
click at [488, 40] on icon "Undo" at bounding box center [490, 40] width 7 height 7
click at [352, 44] on div "**********" at bounding box center [308, 40] width 337 height 15
click at [487, 43] on icon "Undo" at bounding box center [490, 40] width 7 height 7
click at [348, 41] on div "**********" at bounding box center [308, 40] width 337 height 15
click at [554, 43] on icon "Send test email" at bounding box center [551, 40] width 7 height 7
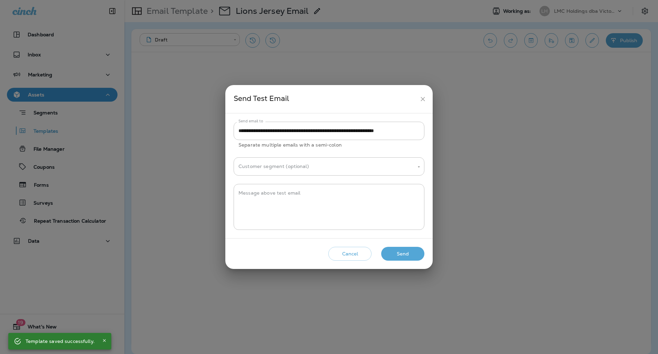
click at [404, 253] on button "Send" at bounding box center [402, 254] width 43 height 14
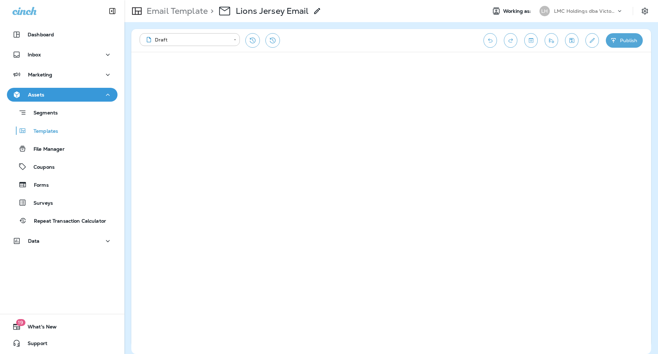
click at [342, 50] on div "**********" at bounding box center [391, 40] width 520 height 23
click at [574, 42] on icon "Save" at bounding box center [572, 40] width 5 height 5
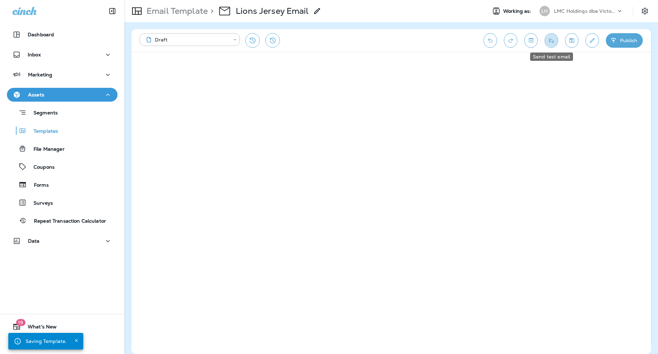
click at [552, 42] on icon "Send test email" at bounding box center [551, 40] width 5 height 4
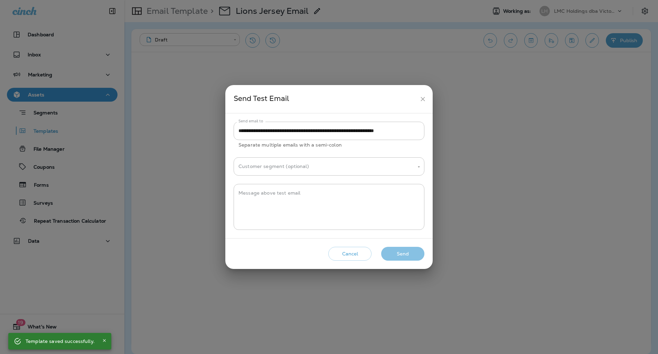
click at [401, 250] on button "Send" at bounding box center [402, 254] width 43 height 14
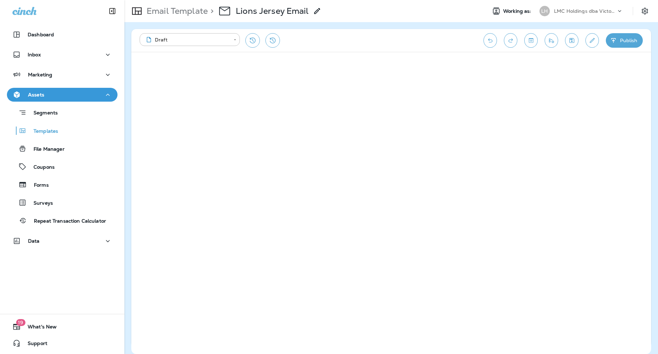
click at [462, 39] on div "**********" at bounding box center [308, 40] width 337 height 15
click at [554, 44] on button "Send test email" at bounding box center [551, 40] width 13 height 15
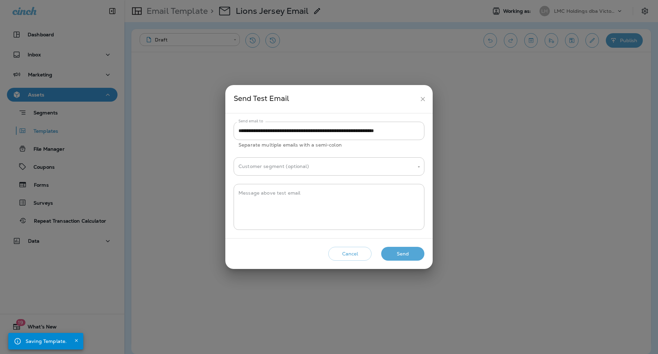
click at [406, 255] on button "Send" at bounding box center [402, 254] width 43 height 14
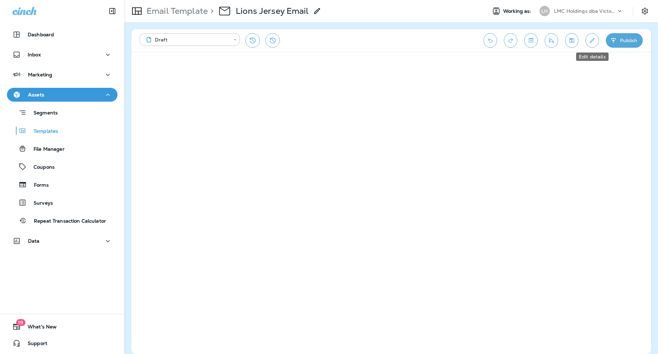
click at [587, 41] on button "Edit details" at bounding box center [592, 40] width 13 height 15
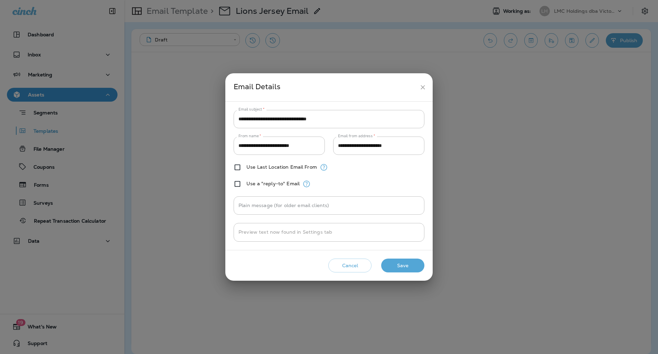
drag, startPoint x: 420, startPoint y: 86, endPoint x: 426, endPoint y: 85, distance: 5.6
click at [421, 86] on icon "close" at bounding box center [422, 87] width 7 height 7
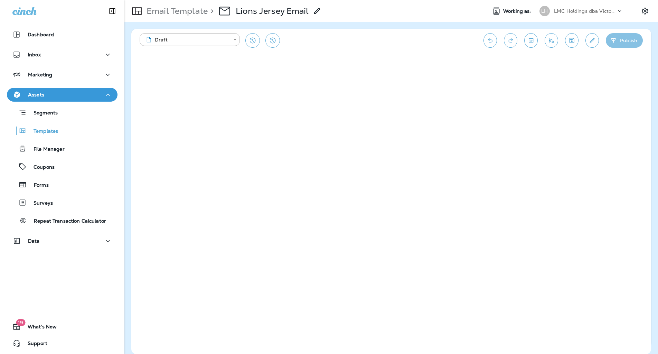
click at [628, 44] on button "Publish" at bounding box center [624, 40] width 37 height 15
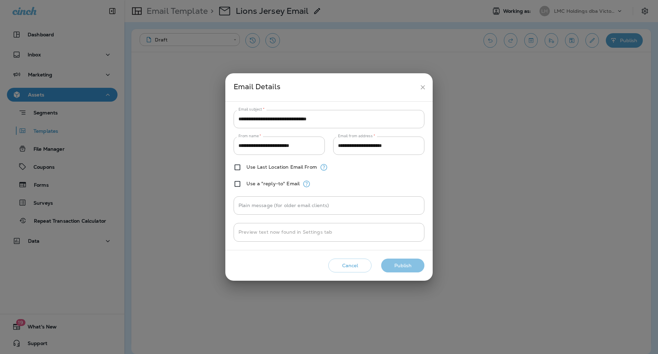
click at [411, 267] on button "Publish" at bounding box center [402, 266] width 43 height 14
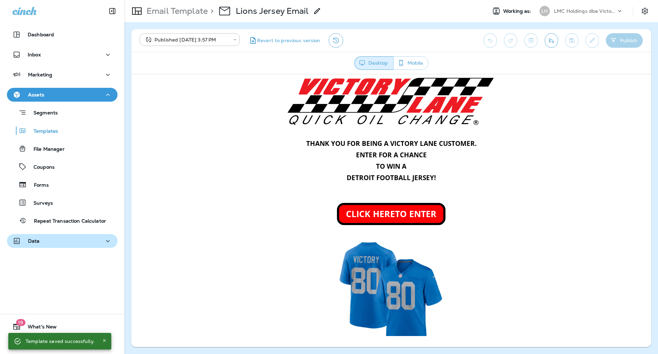
click at [57, 244] on div "Data" at bounding box center [62, 241] width 100 height 9
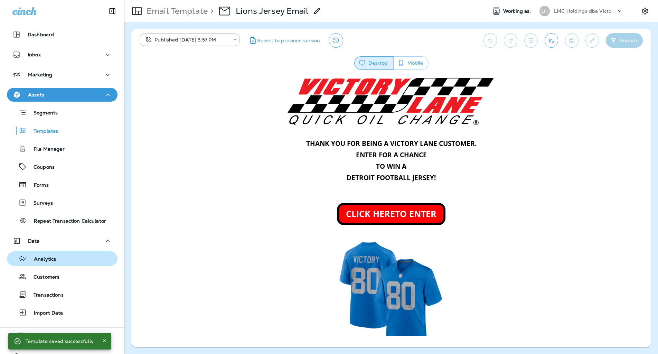
click at [57, 254] on div "Analytics" at bounding box center [62, 258] width 105 height 10
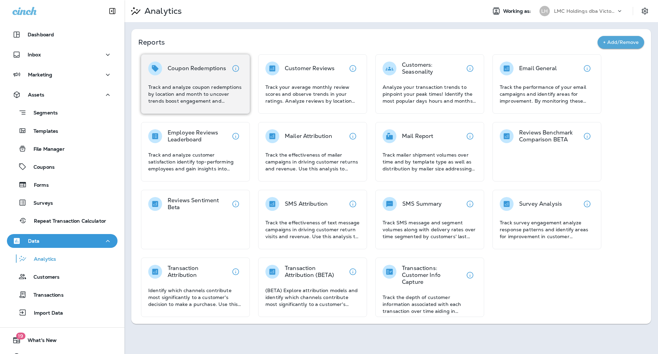
click at [203, 66] on p "Coupon Redemptions" at bounding box center [197, 68] width 59 height 7
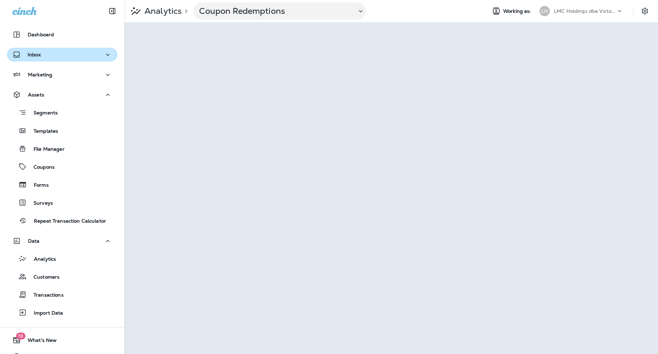
click at [67, 53] on div "Inbox" at bounding box center [62, 54] width 100 height 9
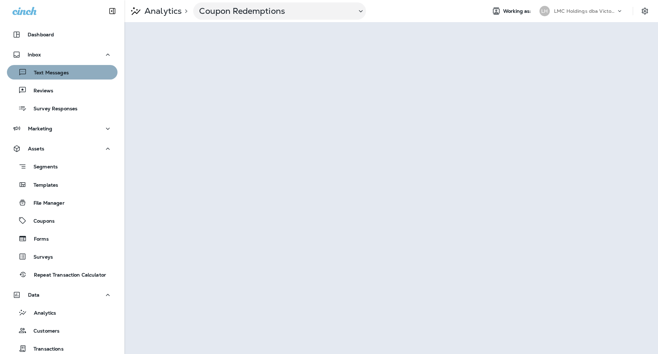
click at [63, 75] on p "Text Messages" at bounding box center [48, 73] width 42 height 7
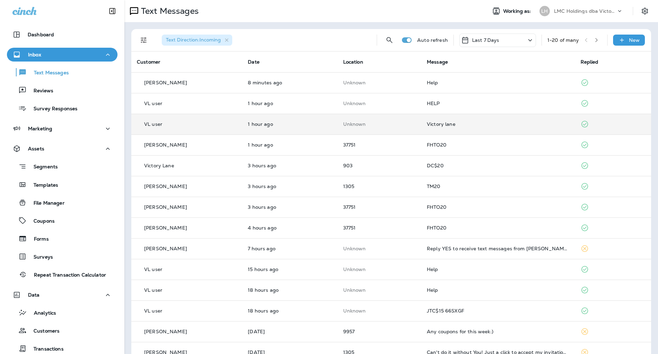
click at [492, 120] on td "Victory lane" at bounding box center [497, 124] width 153 height 21
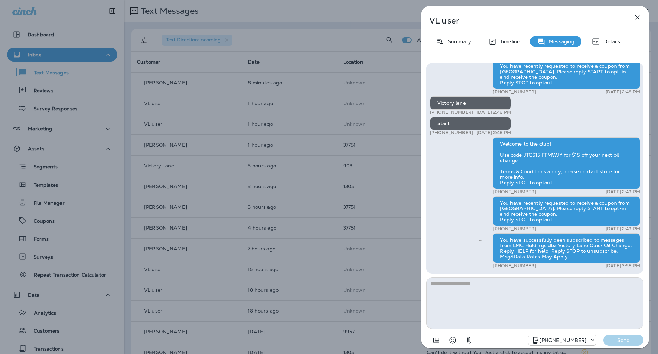
click at [635, 19] on icon "button" at bounding box center [637, 17] width 8 height 8
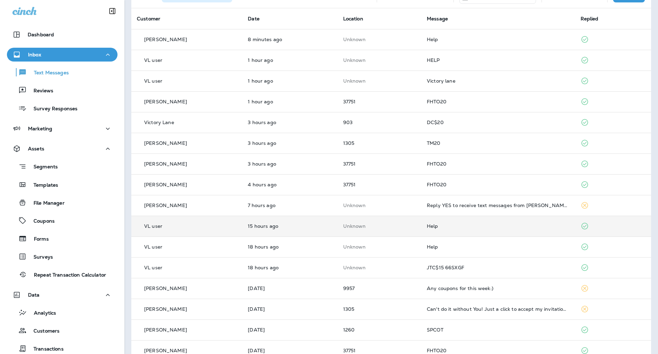
scroll to position [86, 0]
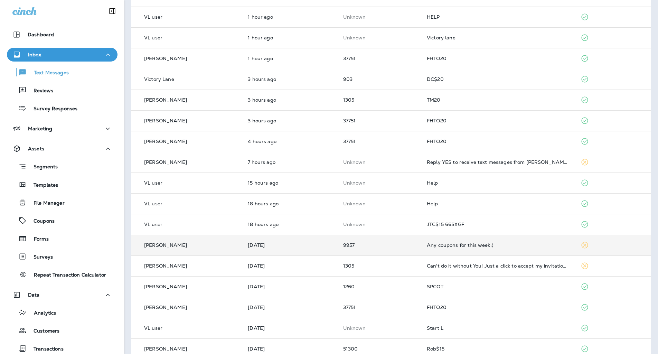
click at [513, 244] on div "Any coupons for this week:)" at bounding box center [498, 245] width 142 height 6
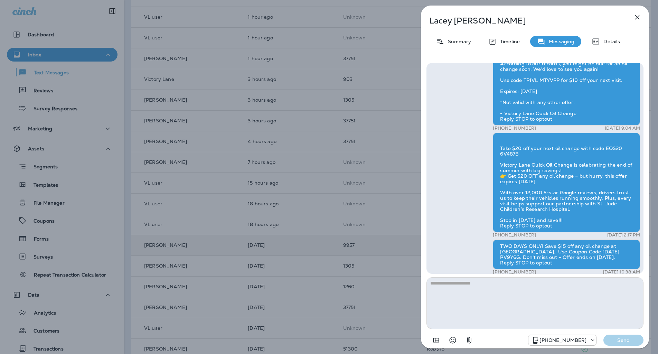
scroll to position [0, 0]
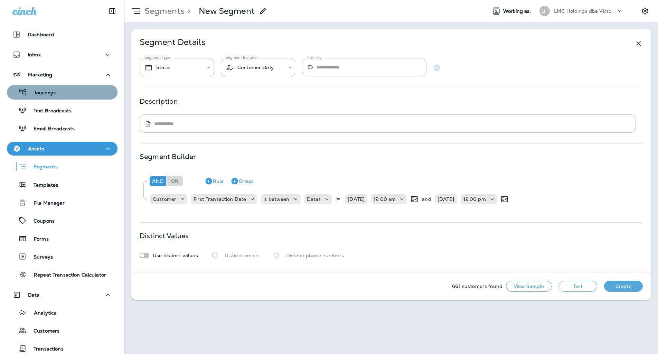
click at [70, 95] on div "Journeys" at bounding box center [62, 92] width 105 height 10
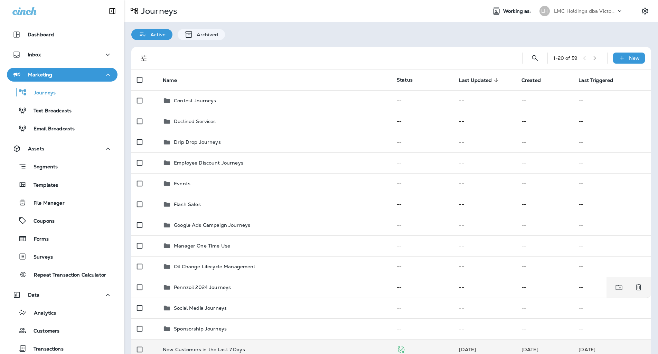
scroll to position [86, 0]
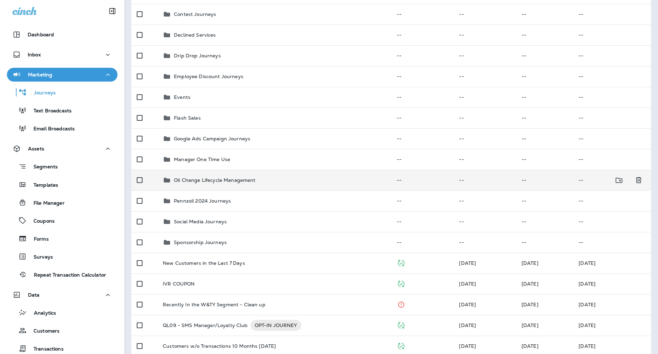
click at [258, 177] on div "Oil Change Lifecycle Management" at bounding box center [274, 180] width 223 height 8
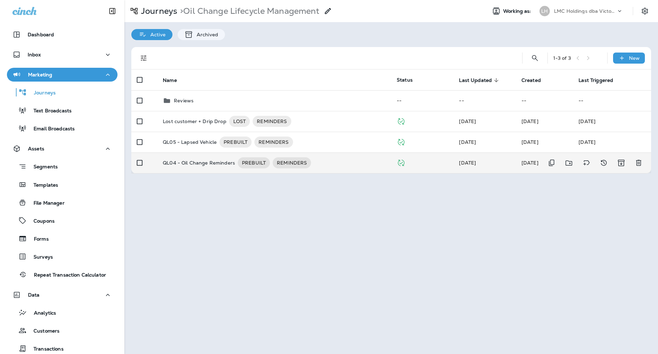
click at [333, 165] on div "QL04 - Oil Change Reminders PREBUILT REMINDERS" at bounding box center [274, 162] width 223 height 11
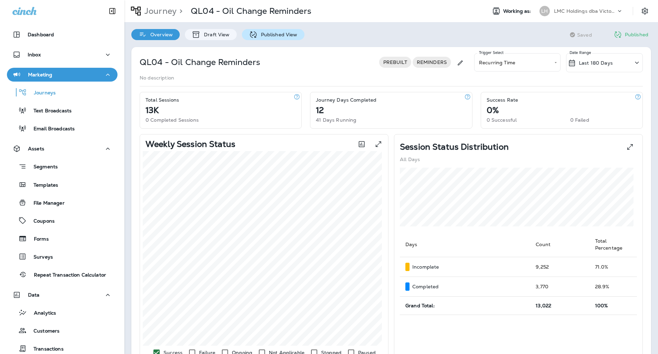
click at [278, 34] on p "Published View" at bounding box center [278, 35] width 40 height 6
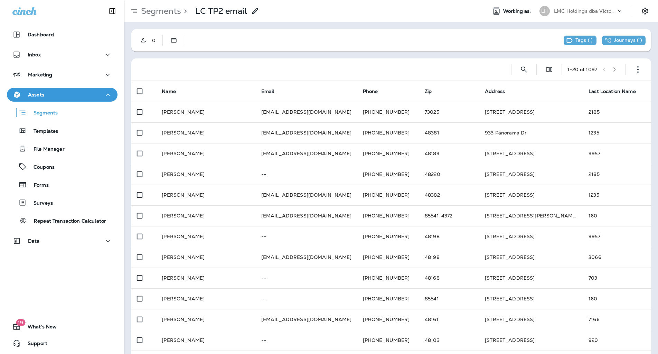
click at [327, 68] on div at bounding box center [318, 69] width 363 height 22
